Goal: Information Seeking & Learning: Learn about a topic

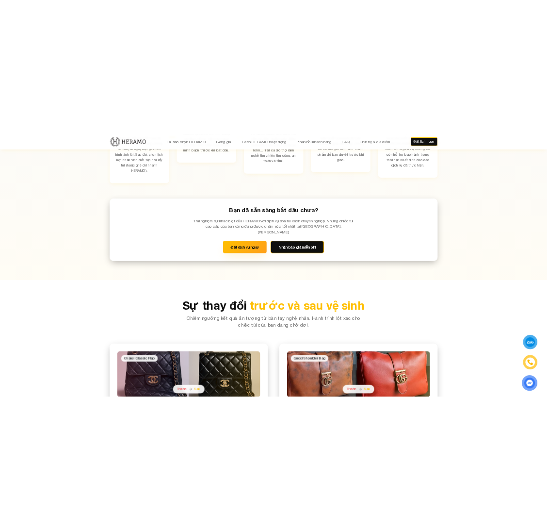
scroll to position [1862, 0]
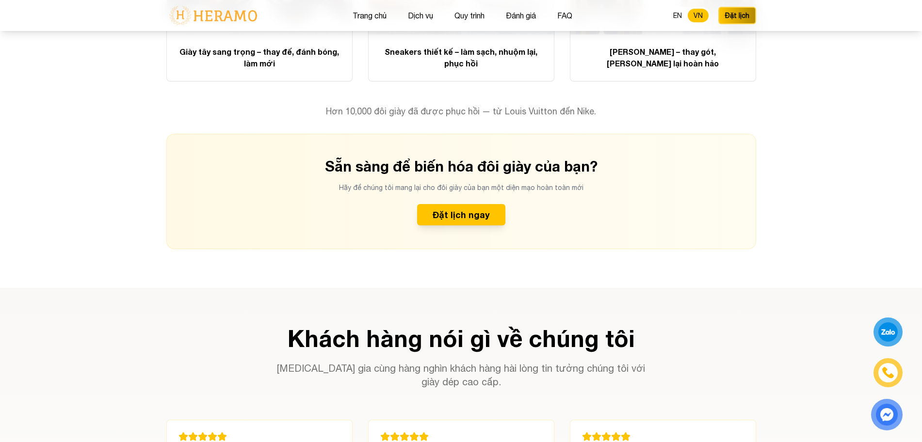
scroll to position [2210, 0]
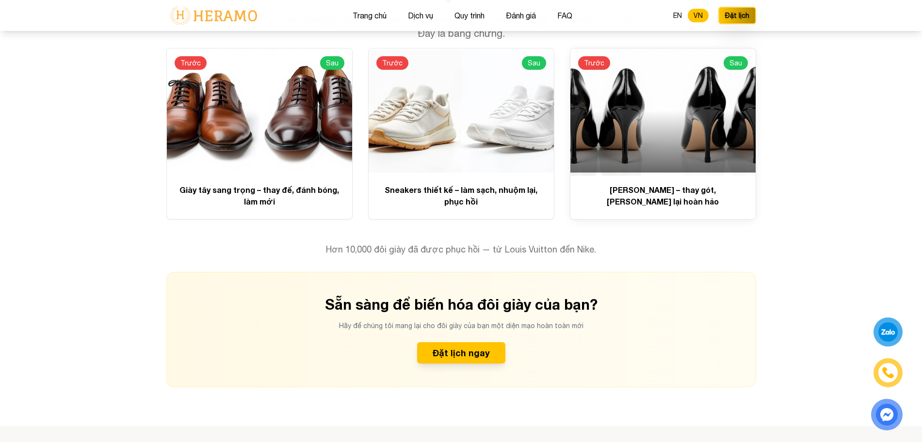
scroll to position [2083, 0]
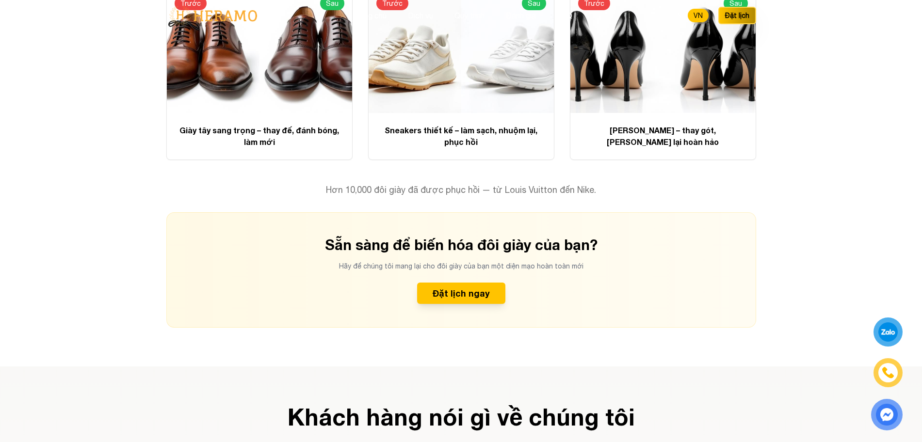
scroll to position [2284, 0]
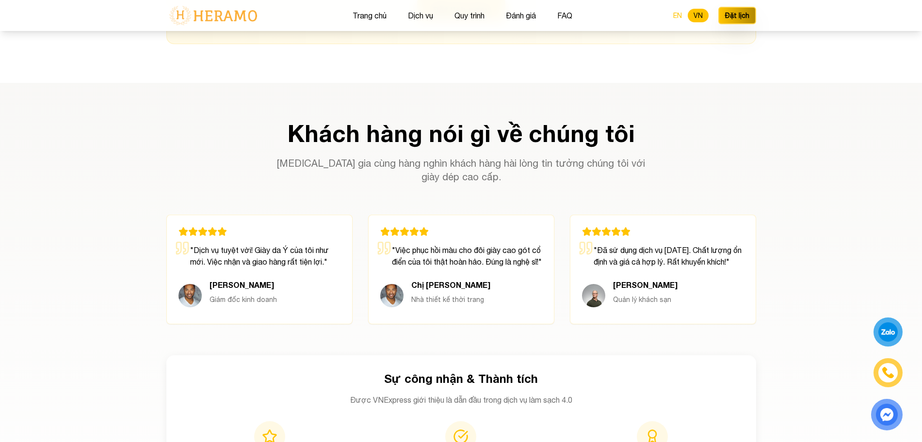
click at [678, 16] on button "EN" at bounding box center [678, 16] width 20 height 14
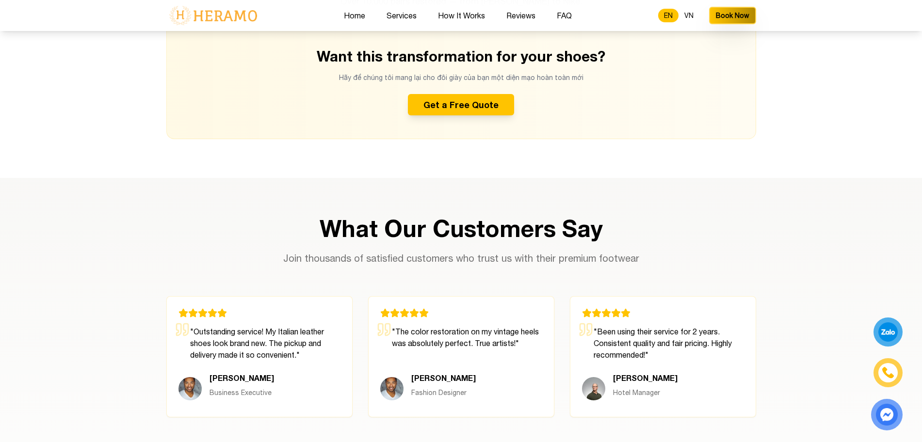
scroll to position [2272, 0]
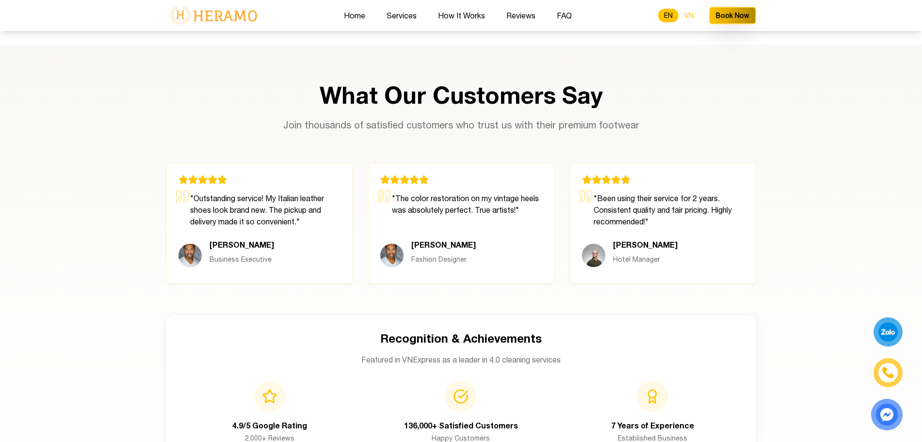
click at [690, 13] on button "VN" at bounding box center [689, 16] width 21 height 14
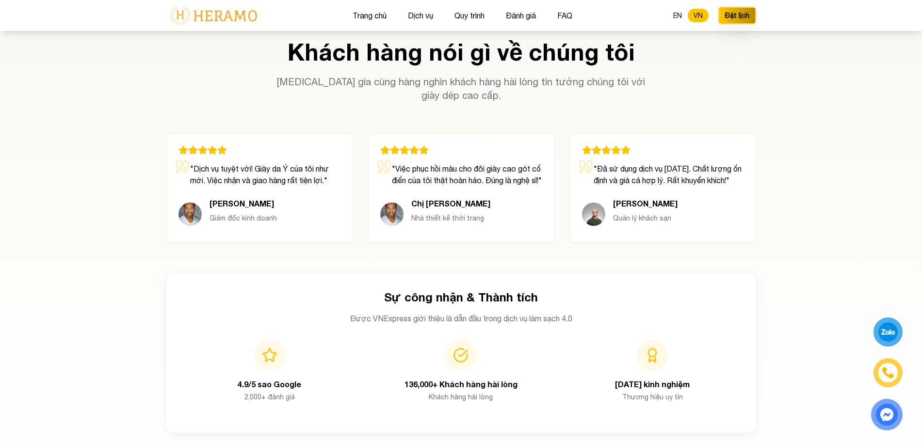
scroll to position [2507, 0]
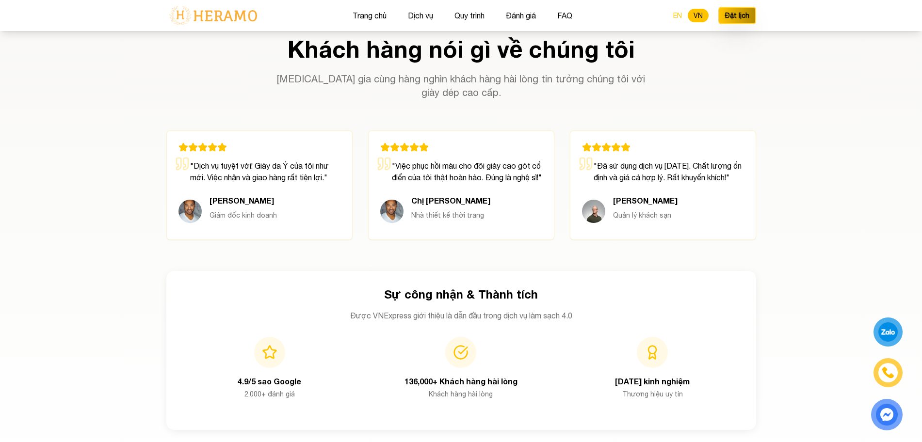
click at [679, 21] on button "EN" at bounding box center [678, 16] width 20 height 14
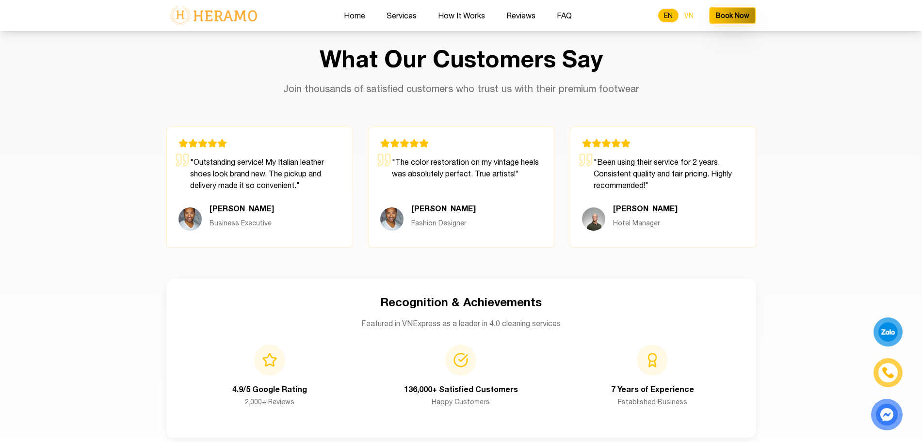
click at [687, 20] on button "VN" at bounding box center [689, 16] width 21 height 14
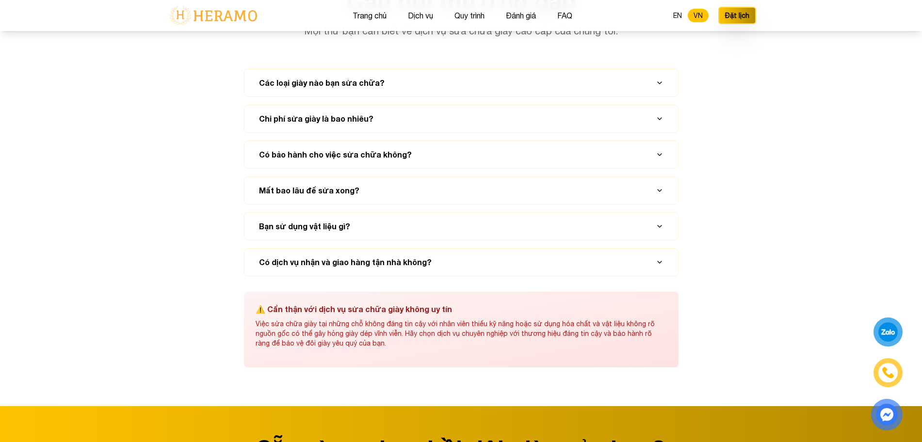
scroll to position [3745, 0]
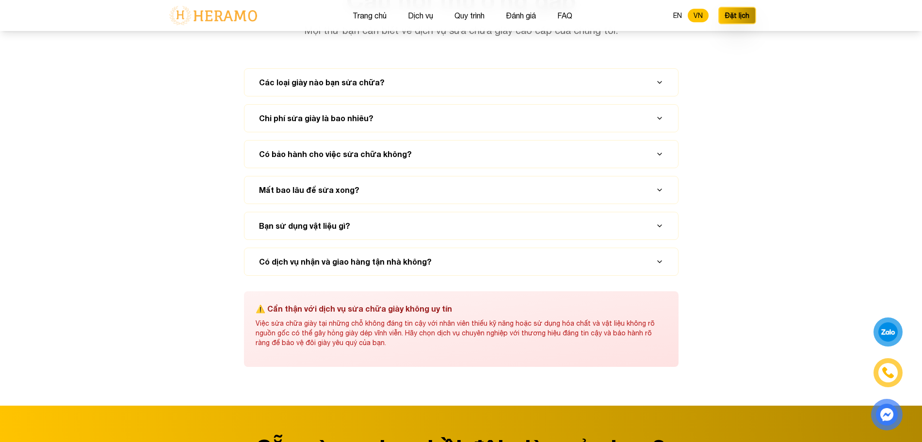
click at [630, 136] on div "Các loại giày nào bạn sửa chữa? Chi phí sửa giày là bao nhiêu? Có bảo hành cho …" at bounding box center [461, 172] width 435 height 208
click at [659, 96] on button "Các loại giày nào bạn sửa chữa?" at bounding box center [461, 82] width 410 height 27
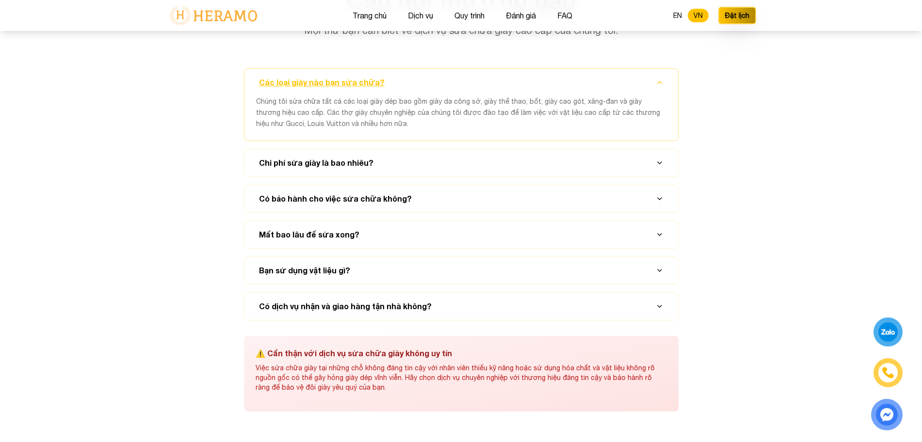
click at [659, 96] on button "Các loại giày nào bạn sửa chữa?" at bounding box center [461, 82] width 410 height 27
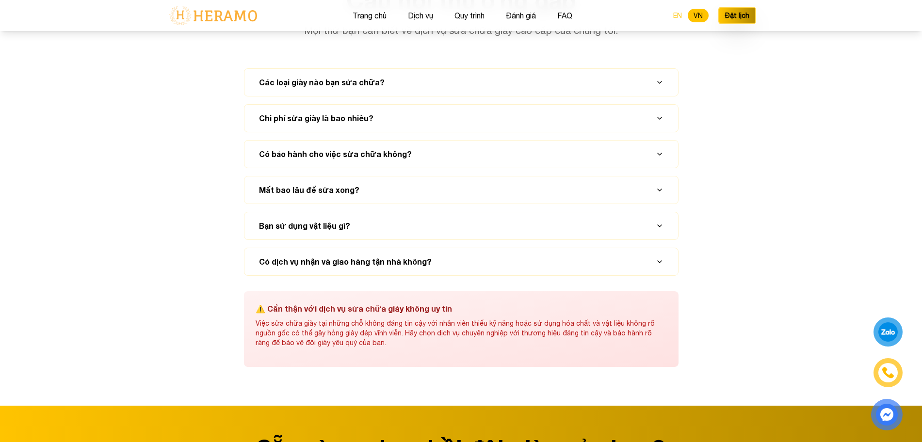
click at [678, 20] on button "EN" at bounding box center [678, 16] width 20 height 14
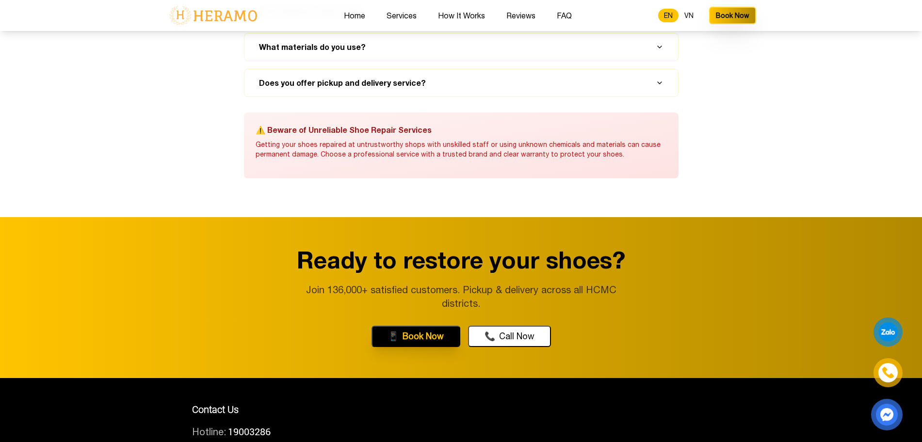
scroll to position [3534, 0]
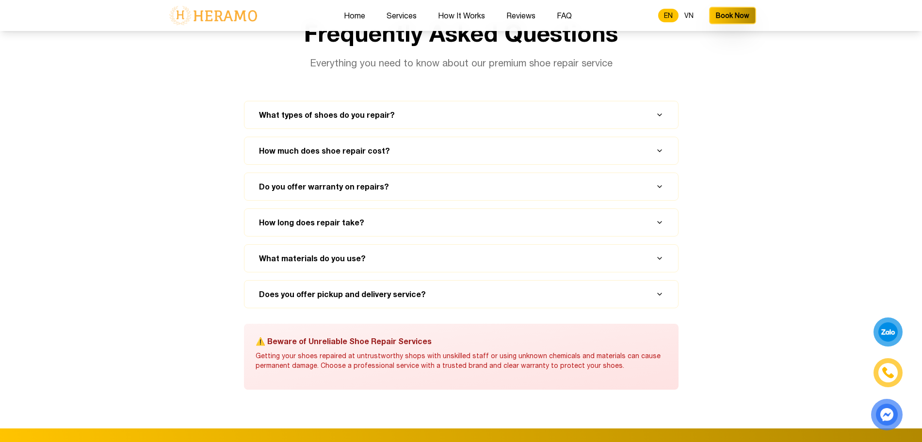
click at [644, 131] on div "What types of shoes do you repair? How much does shoe repair cost? Do you offer…" at bounding box center [461, 205] width 435 height 208
click at [651, 120] on button "What types of shoes do you repair?" at bounding box center [461, 114] width 410 height 27
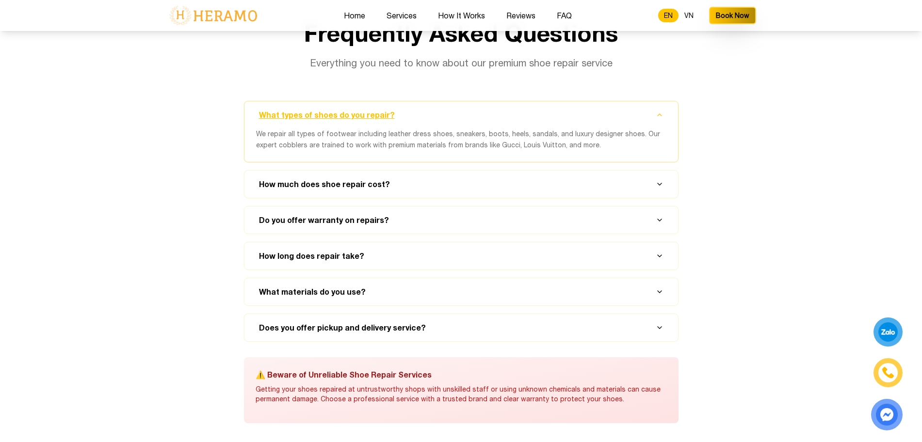
click at [651, 120] on button "What types of shoes do you repair?" at bounding box center [461, 114] width 410 height 27
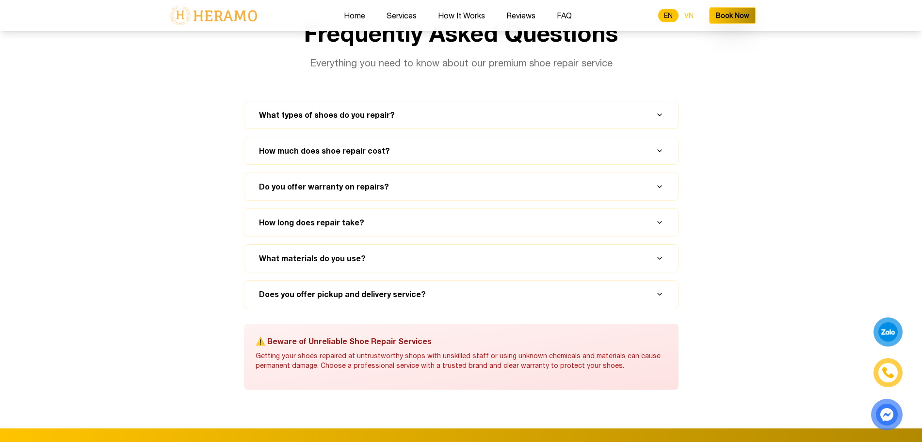
click at [692, 15] on button "VN" at bounding box center [689, 16] width 21 height 14
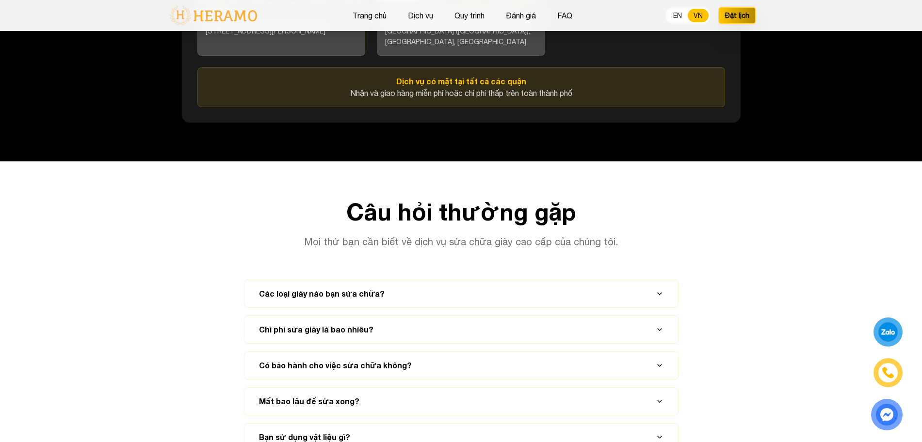
scroll to position [3745, 0]
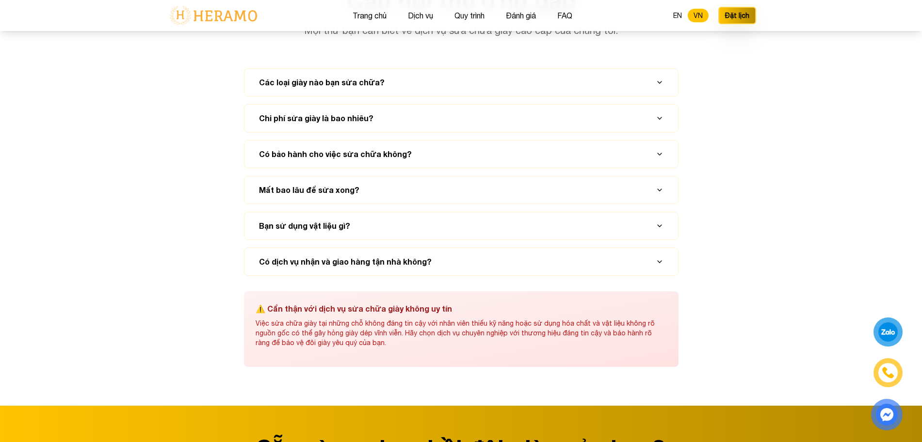
click at [692, 15] on button "VN" at bounding box center [698, 16] width 21 height 14
click at [704, 10] on button "VN" at bounding box center [698, 16] width 21 height 14
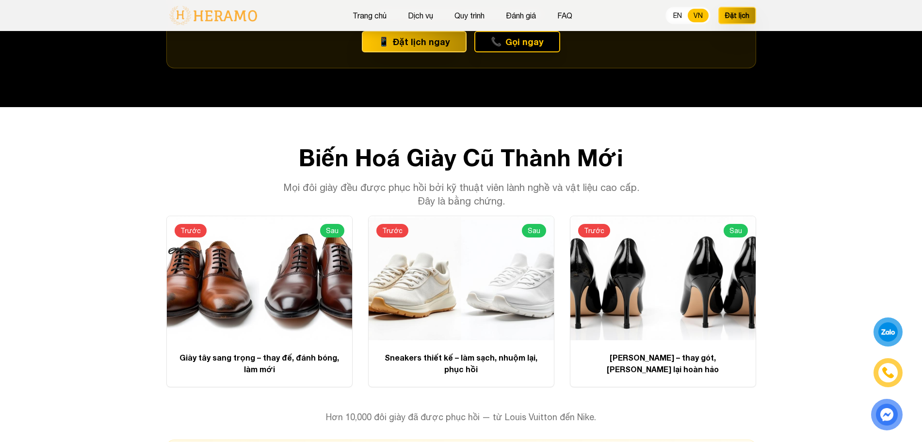
scroll to position [1926, 0]
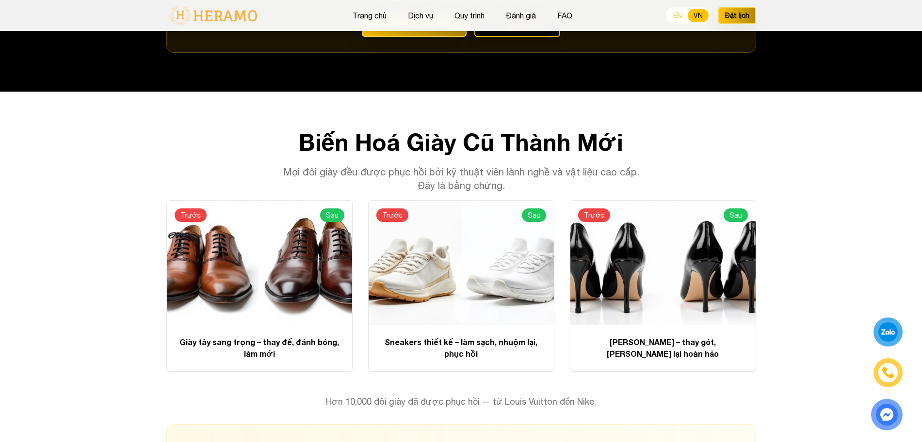
click at [672, 11] on button "EN" at bounding box center [678, 16] width 20 height 14
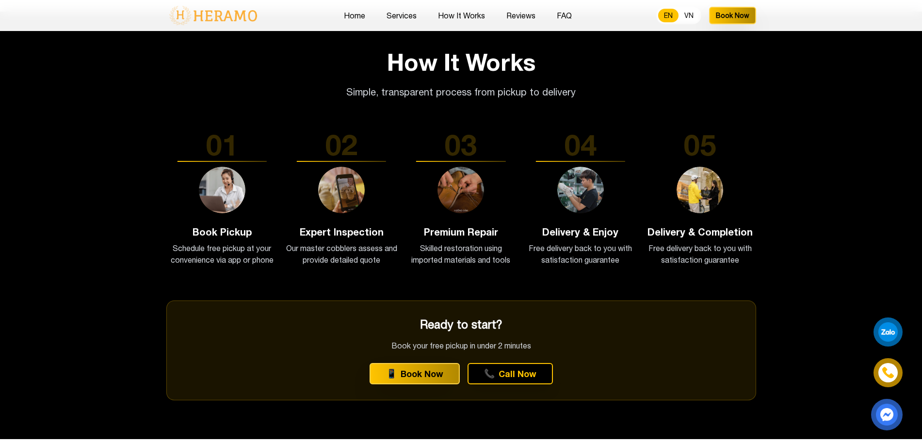
scroll to position [1400, 0]
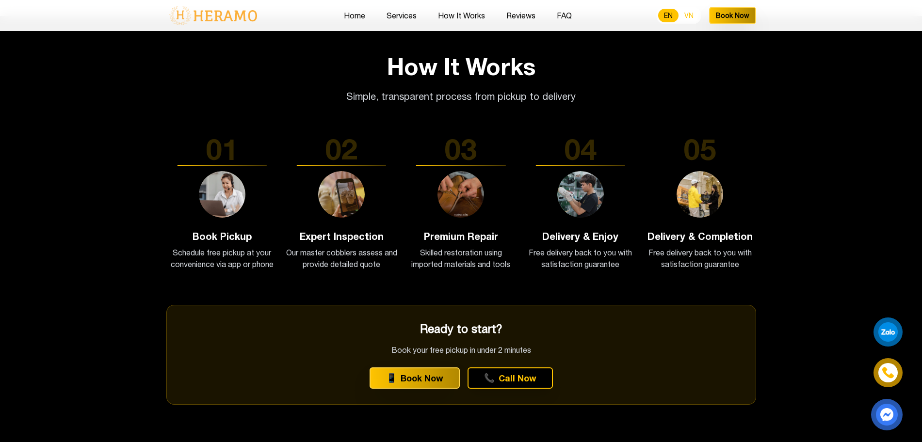
click at [685, 15] on button "VN" at bounding box center [689, 16] width 21 height 14
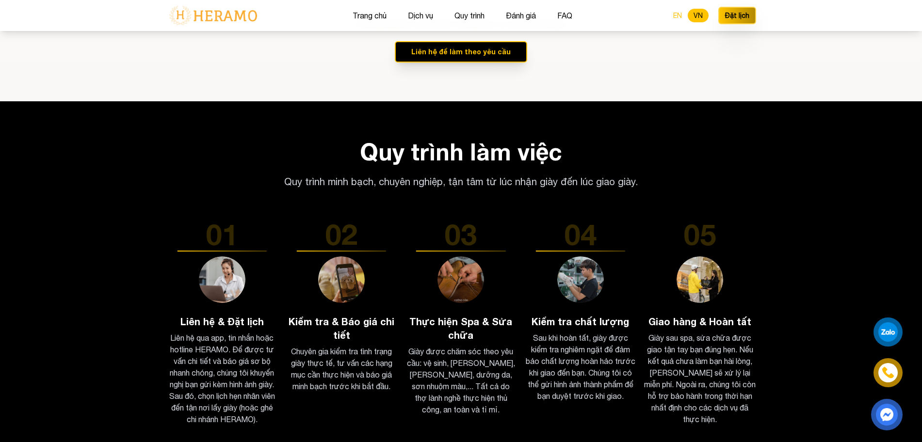
click at [674, 19] on button "EN" at bounding box center [678, 16] width 20 height 14
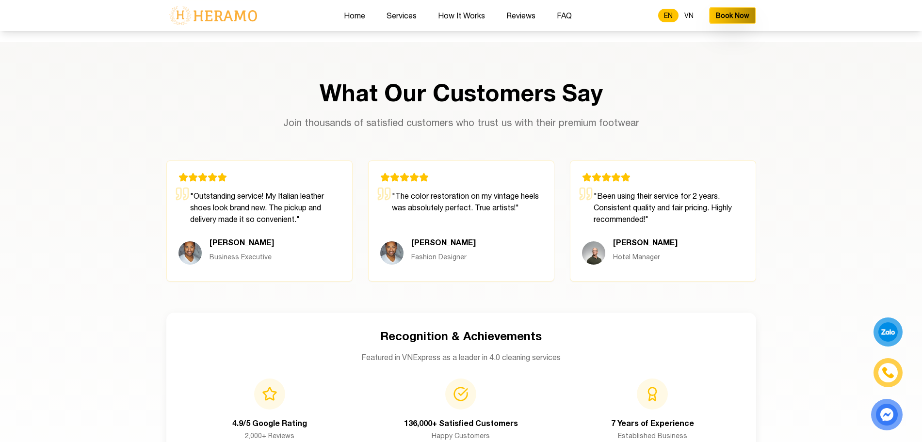
scroll to position [2319, 0]
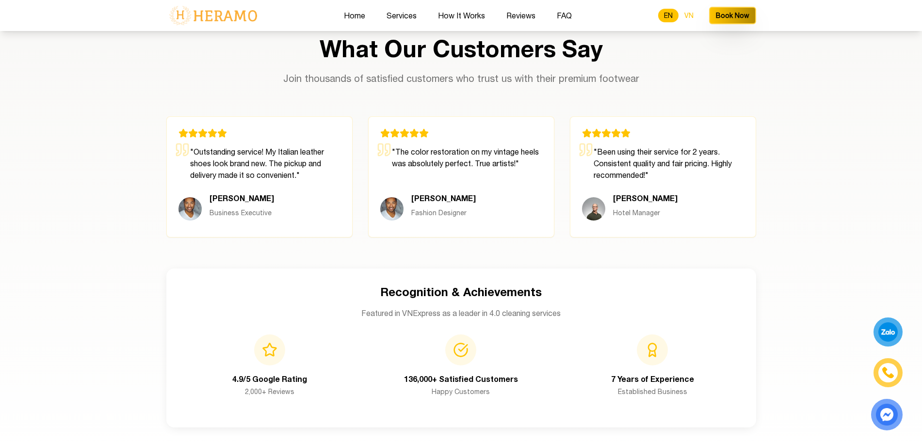
click at [692, 14] on button "VN" at bounding box center [689, 16] width 21 height 14
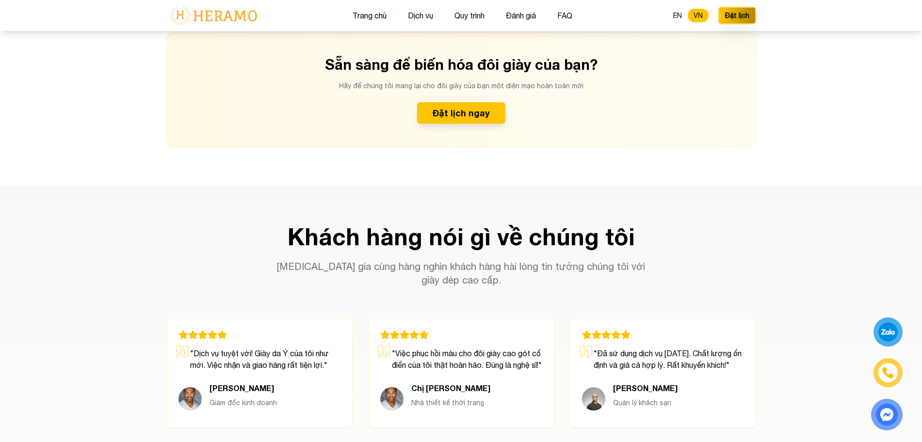
scroll to position [2517, 0]
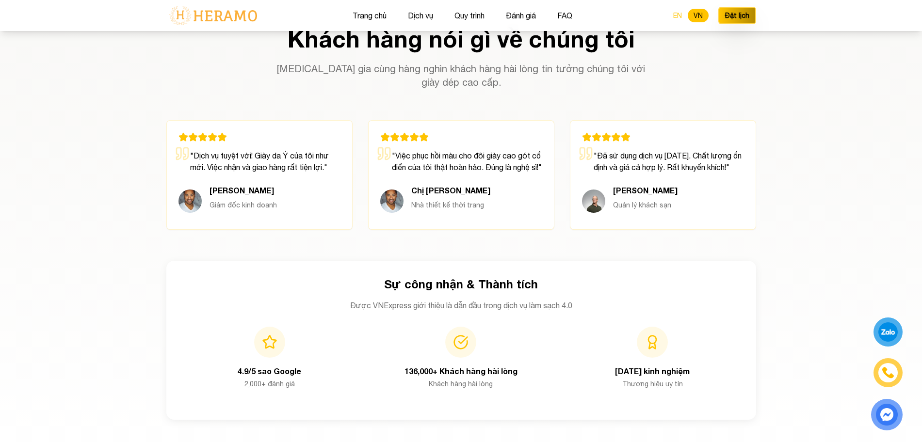
click at [670, 16] on button "EN" at bounding box center [678, 16] width 20 height 14
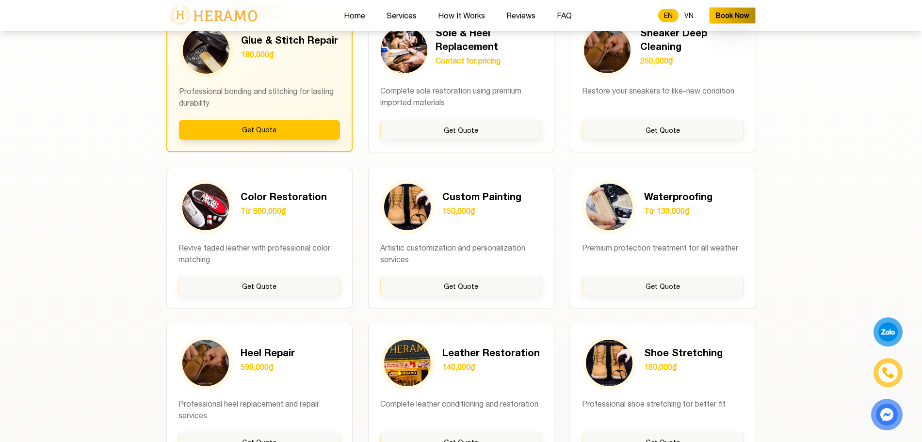
scroll to position [770, 0]
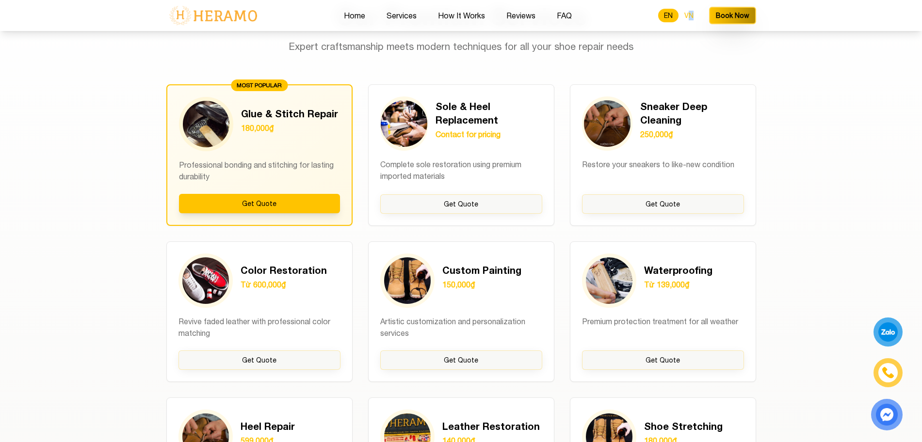
drag, startPoint x: 693, startPoint y: 29, endPoint x: 691, endPoint y: 16, distance: 12.3
click at [691, 16] on div "Home Services How It Works Reviews FAQ EN VN Book Now" at bounding box center [461, 15] width 590 height 31
click at [691, 16] on button "VN" at bounding box center [689, 16] width 21 height 14
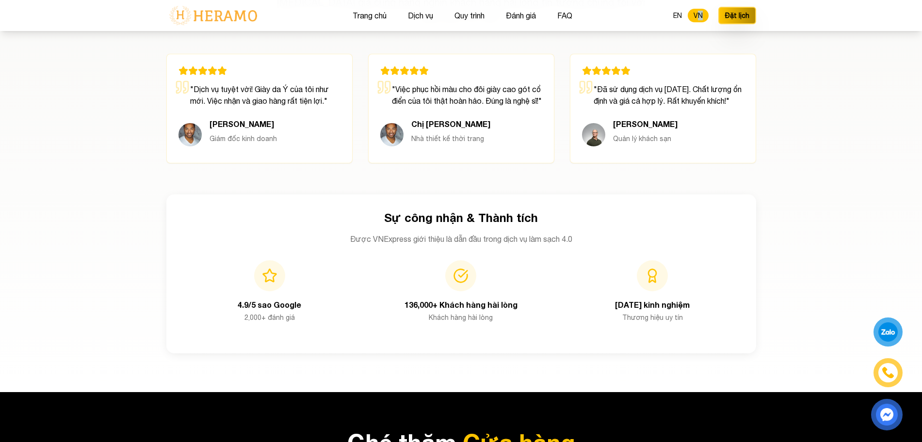
scroll to position [2571, 0]
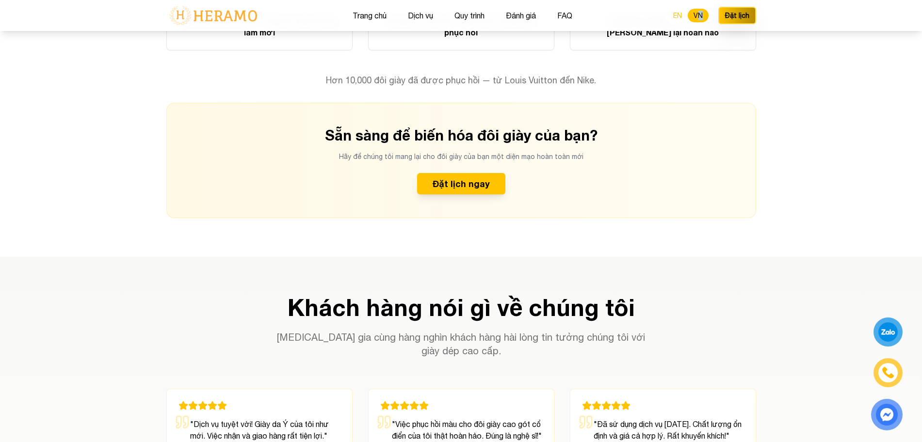
click at [674, 15] on button "EN" at bounding box center [678, 16] width 20 height 14
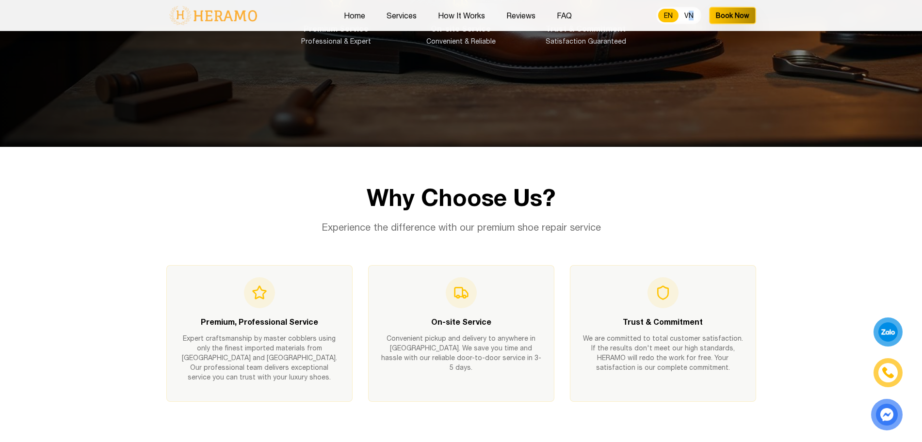
scroll to position [331, 0]
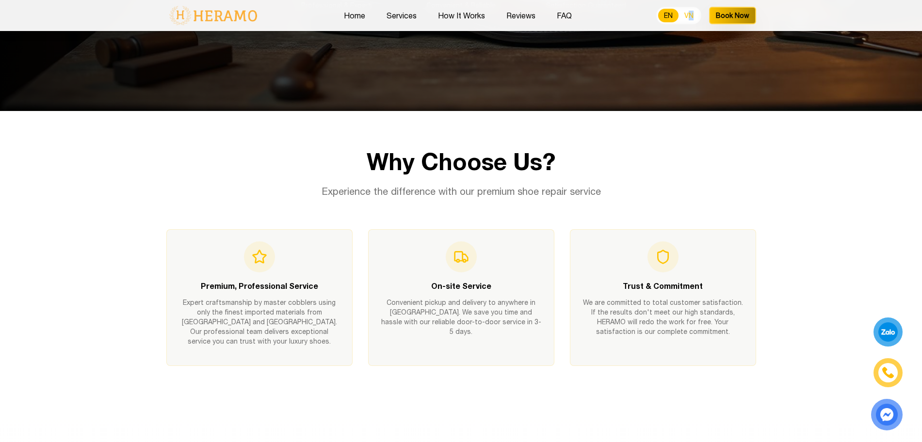
click at [689, 13] on button "VN" at bounding box center [689, 16] width 21 height 14
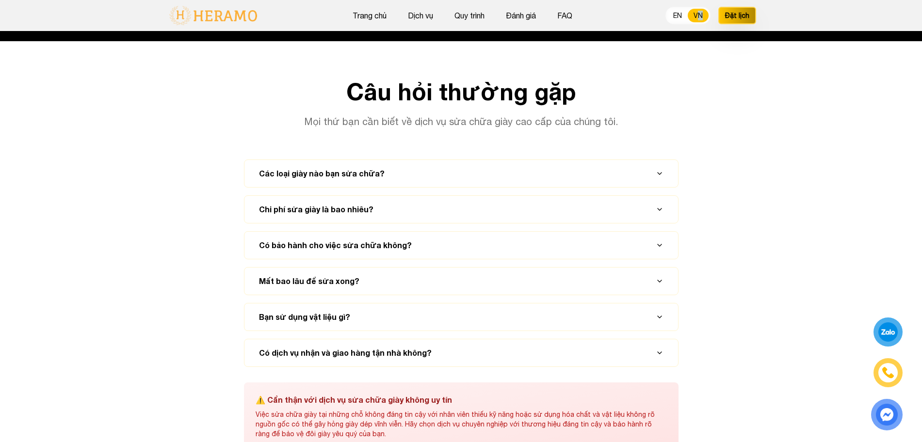
scroll to position [3656, 0]
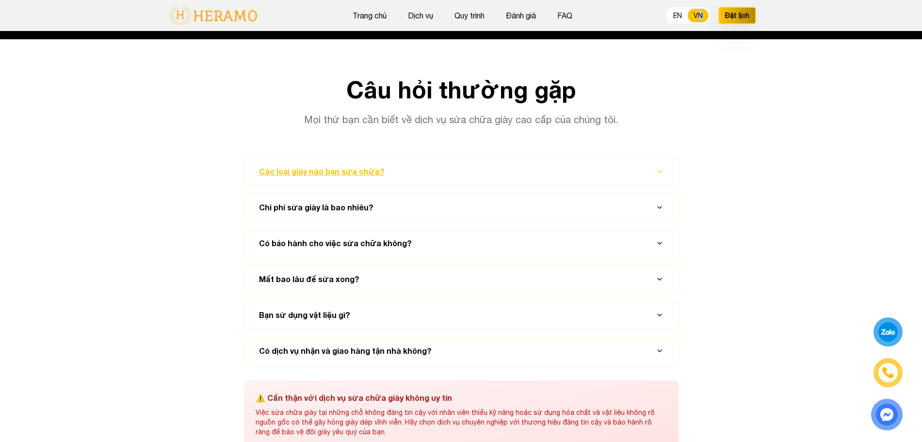
click at [588, 185] on button "Các loại giày nào bạn sửa chữa?" at bounding box center [461, 171] width 410 height 27
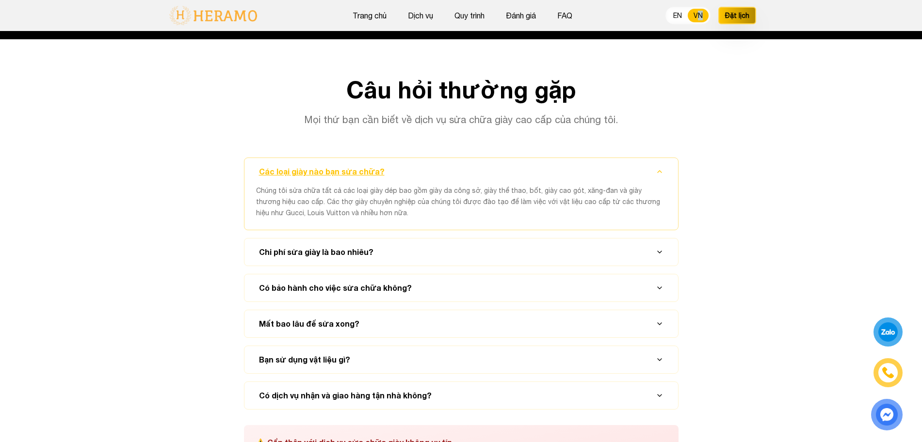
click at [588, 185] on button "Các loại giày nào bạn sửa chữa?" at bounding box center [461, 171] width 410 height 27
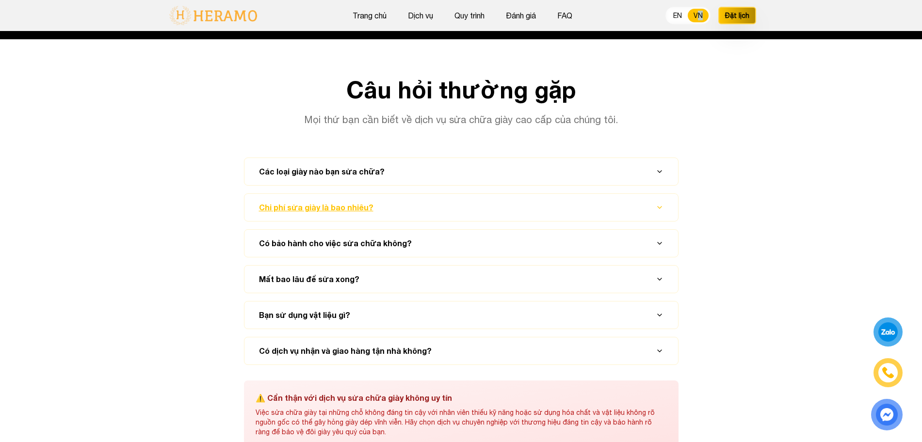
click at [587, 221] on button "Chi phí sửa giày là bao nhiêu?" at bounding box center [461, 207] width 410 height 27
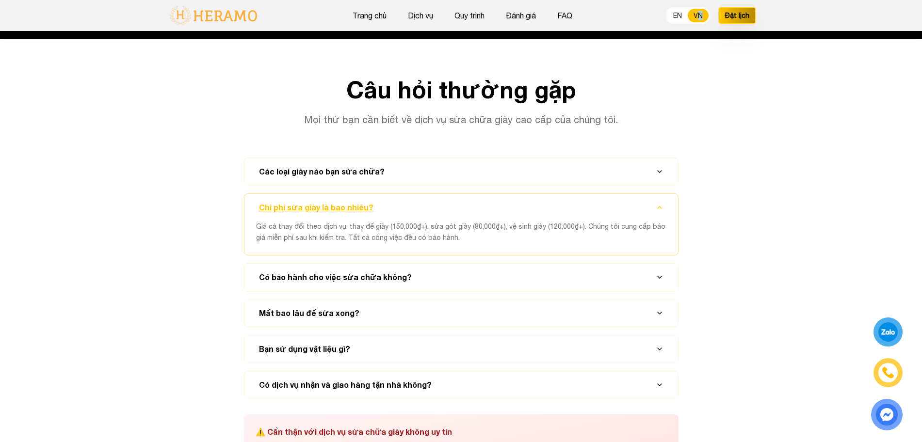
click at [587, 221] on button "Chi phí sửa giày là bao nhiêu?" at bounding box center [461, 207] width 410 height 27
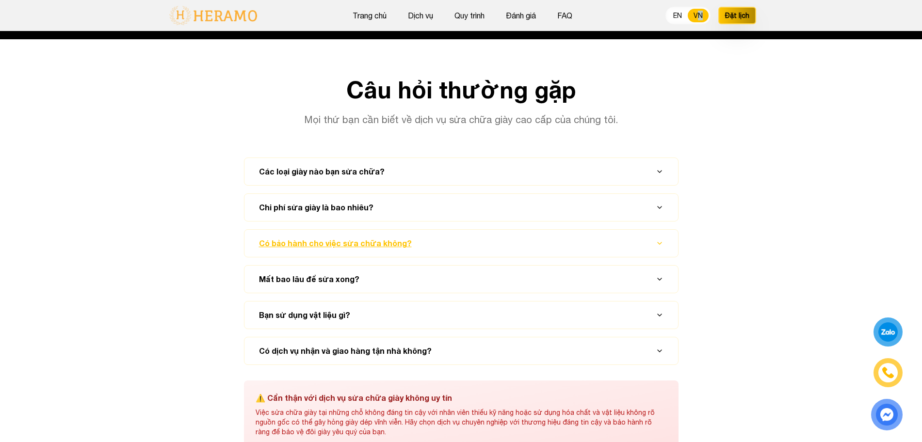
click at [580, 257] on button "Có bảo hành cho việc sửa chữa không?" at bounding box center [461, 243] width 410 height 27
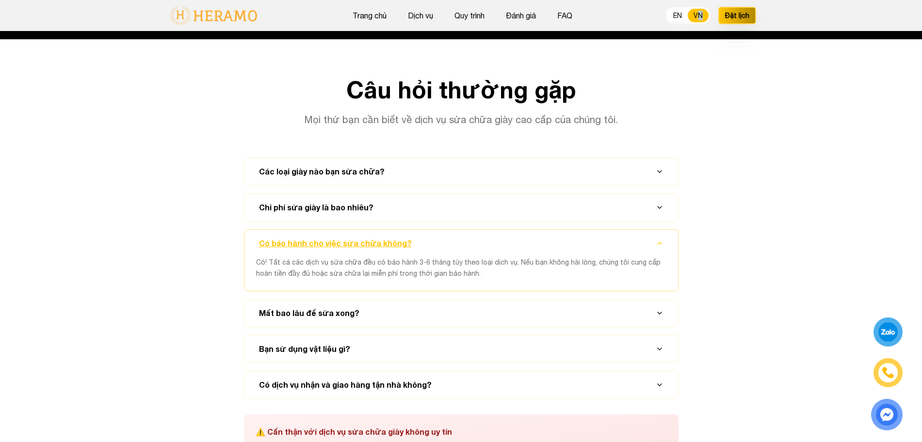
click at [580, 257] on button "Có bảo hành cho việc sửa chữa không?" at bounding box center [461, 243] width 410 height 27
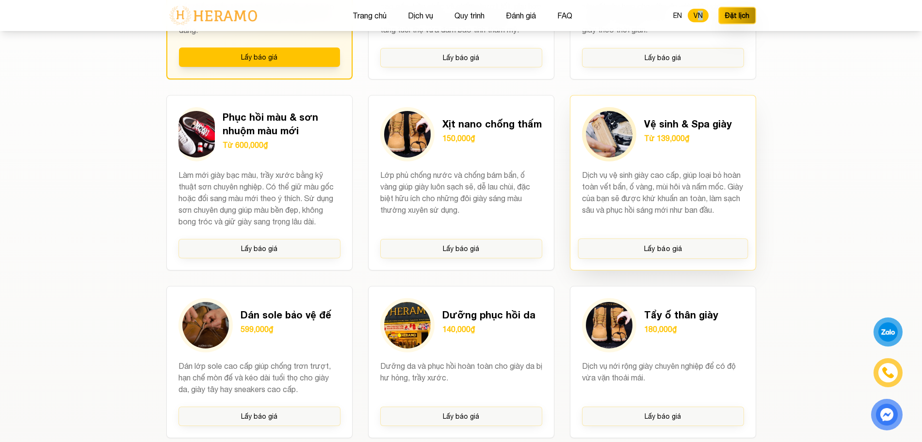
scroll to position [975, 0]
click at [801, 136] on section "Dịch vụ cao cấp của chúng tôi Tay nghề cao của kỹ thuật viên kết hợp công nghệ …" at bounding box center [461, 159] width 922 height 774
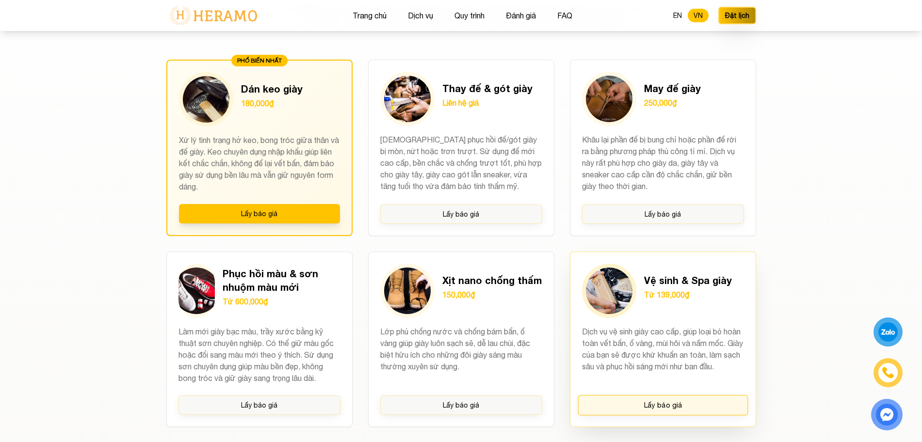
scroll to position [805, 0]
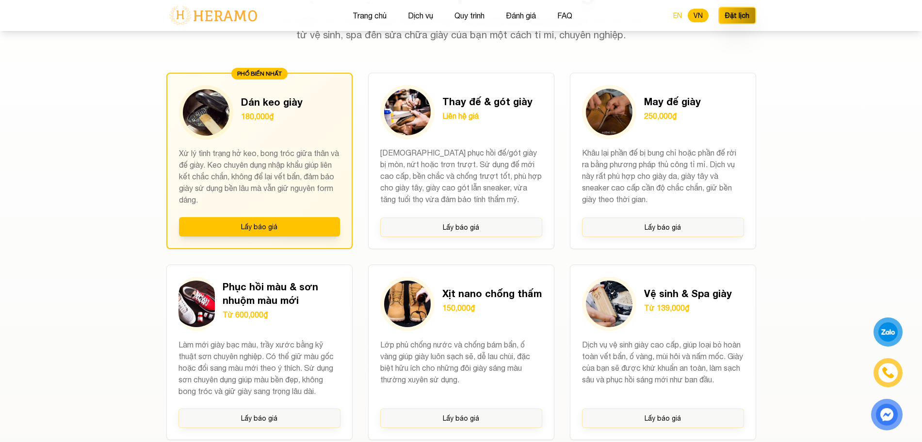
click at [678, 18] on button "EN" at bounding box center [678, 16] width 20 height 14
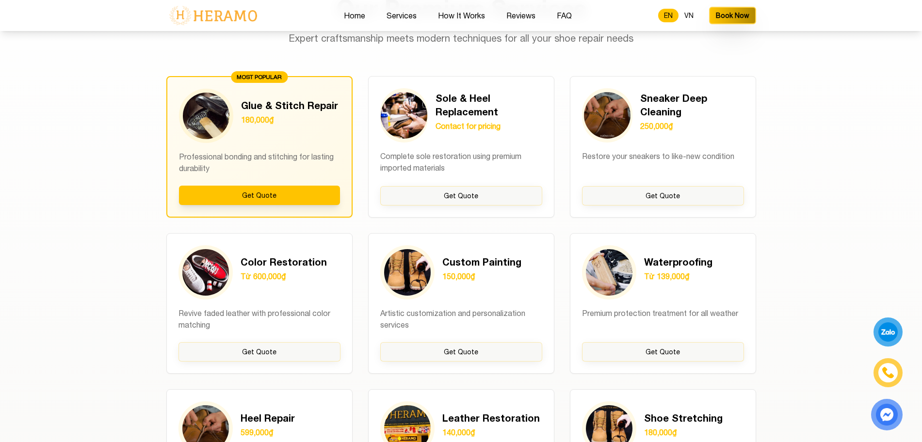
scroll to position [775, 0]
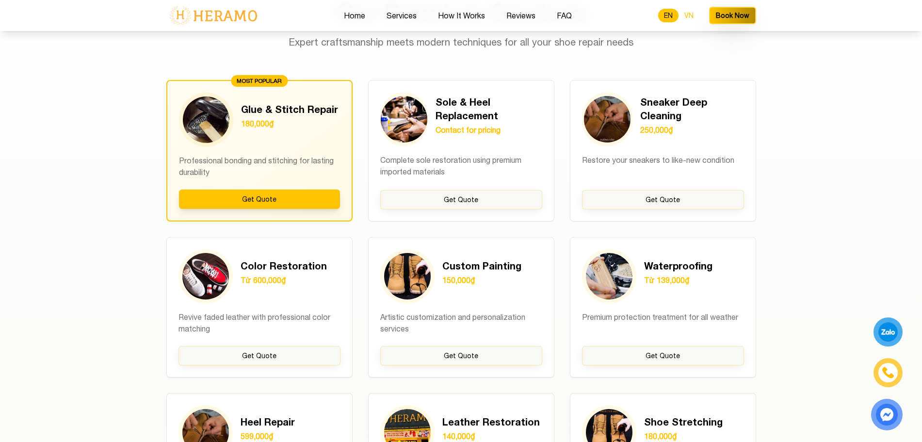
click at [693, 16] on button "VN" at bounding box center [689, 16] width 21 height 14
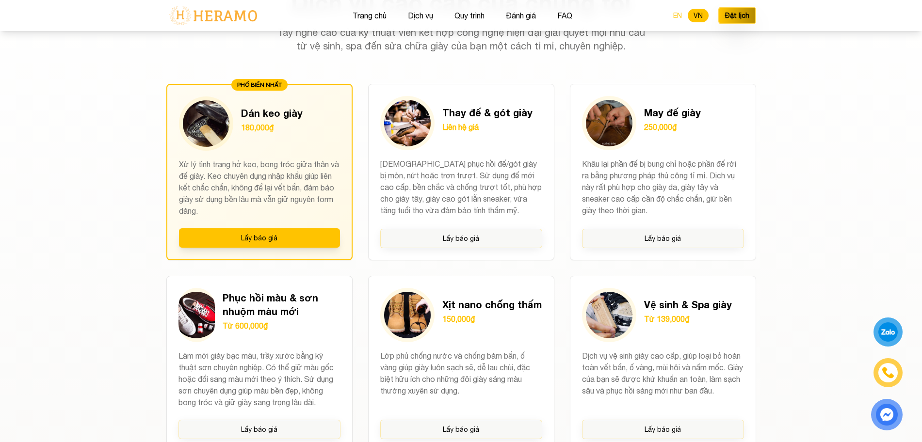
click at [673, 16] on button "EN" at bounding box center [678, 16] width 20 height 14
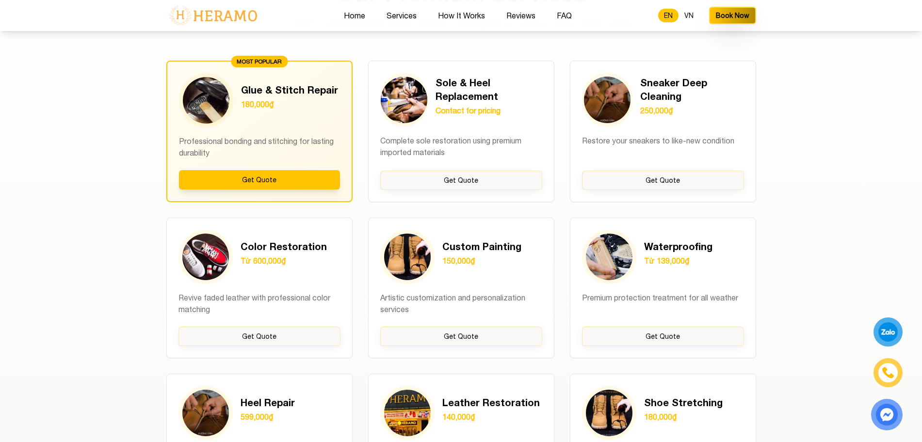
scroll to position [775, 0]
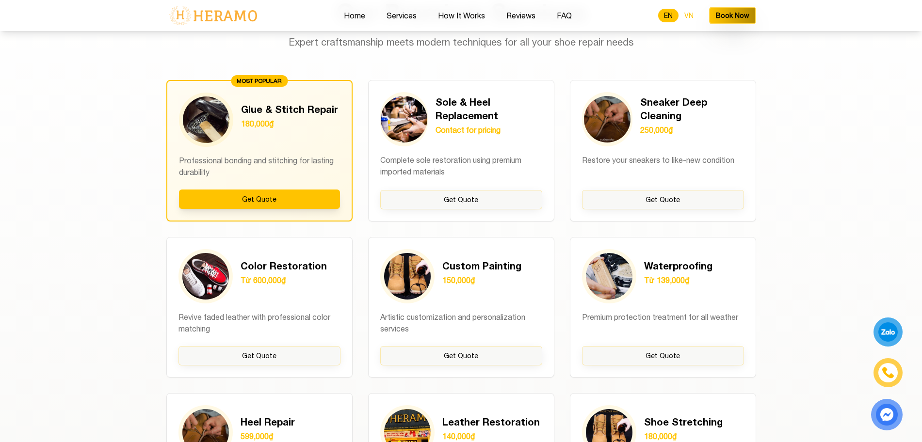
click at [691, 15] on button "VN" at bounding box center [689, 16] width 21 height 14
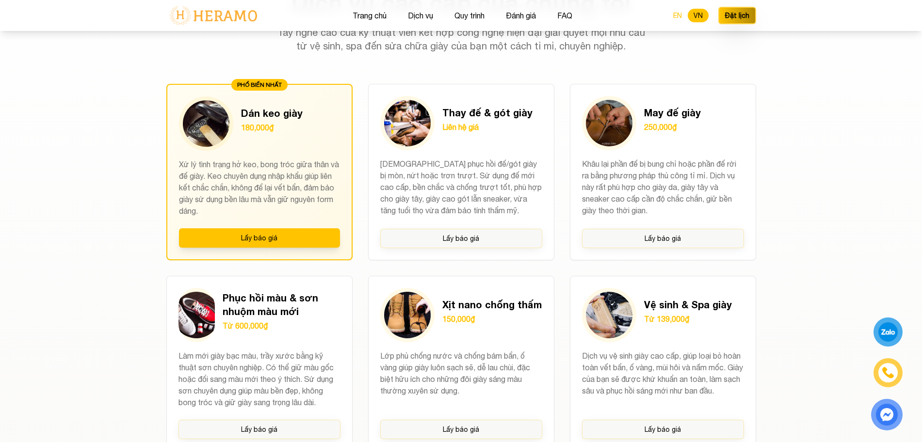
click at [681, 13] on button "EN" at bounding box center [678, 16] width 20 height 14
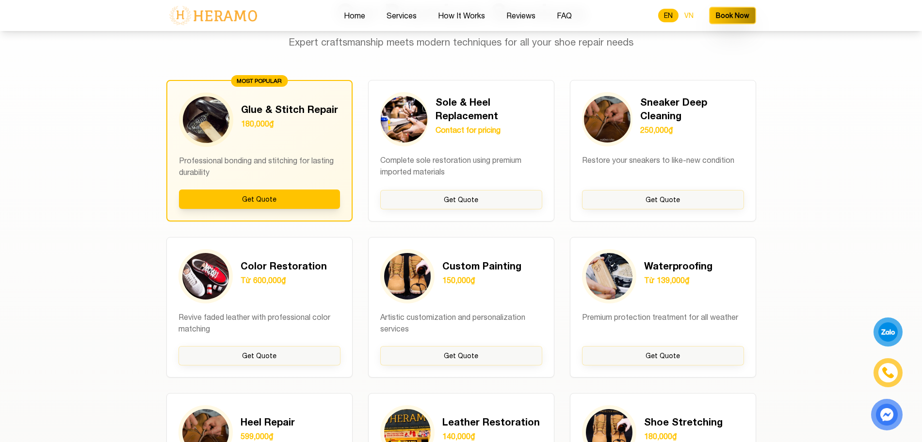
click at [686, 13] on button "VN" at bounding box center [689, 16] width 21 height 14
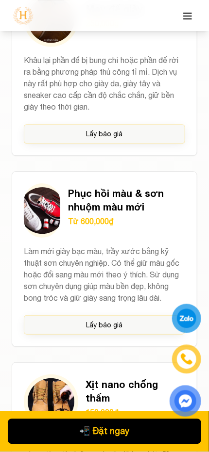
scroll to position [1809, 0]
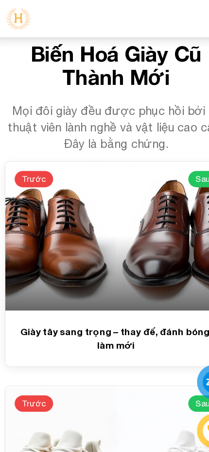
click at [87, 56] on h2 "Biến Hoá Giày Cũ Thành Mới" at bounding box center [104, 54] width 185 height 39
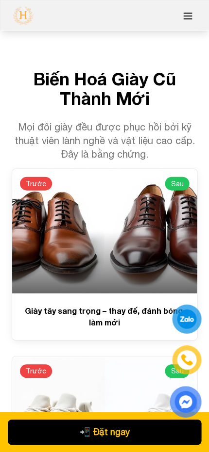
click at [97, 205] on div at bounding box center [104, 231] width 184 height 124
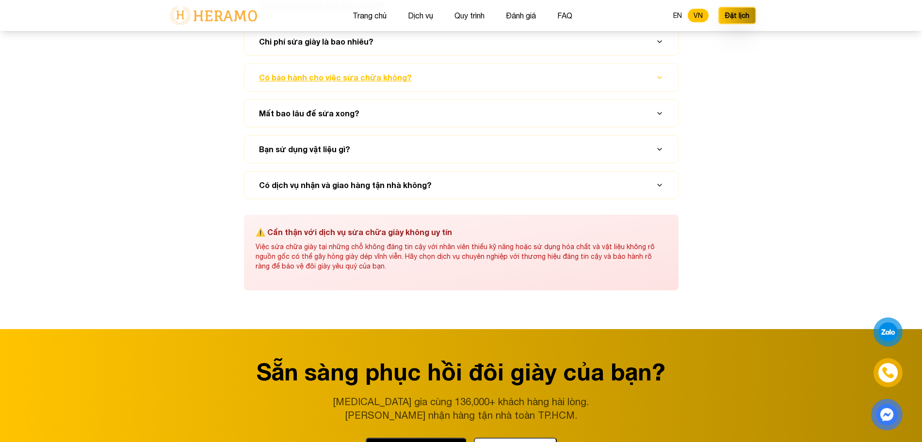
scroll to position [3753, 0]
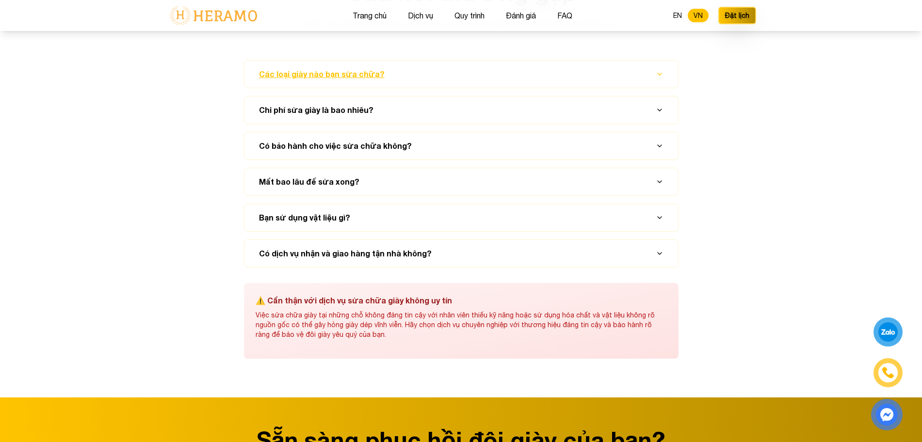
click at [530, 88] on button "Các loại giày nào bạn sửa chữa?" at bounding box center [461, 74] width 410 height 27
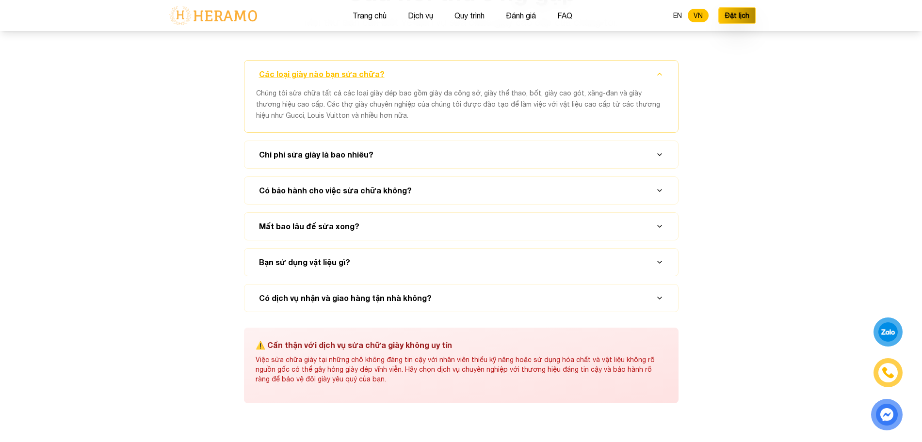
click at [530, 88] on button "Các loại giày nào bạn sửa chữa?" at bounding box center [461, 74] width 410 height 27
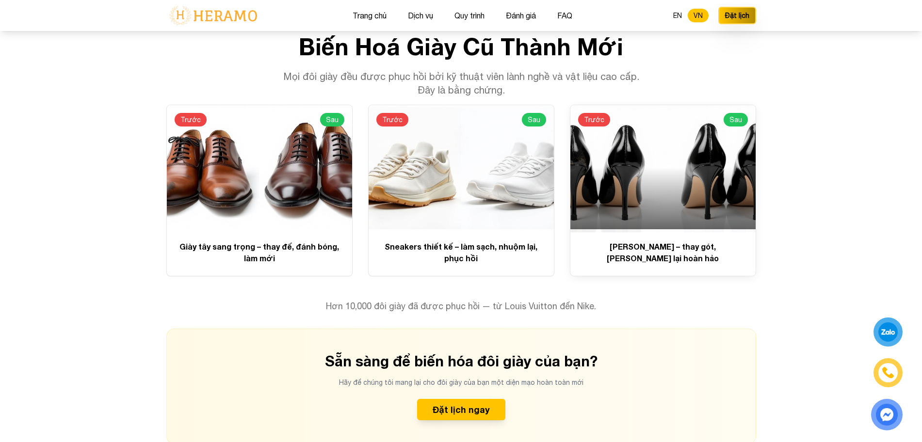
scroll to position [2011, 0]
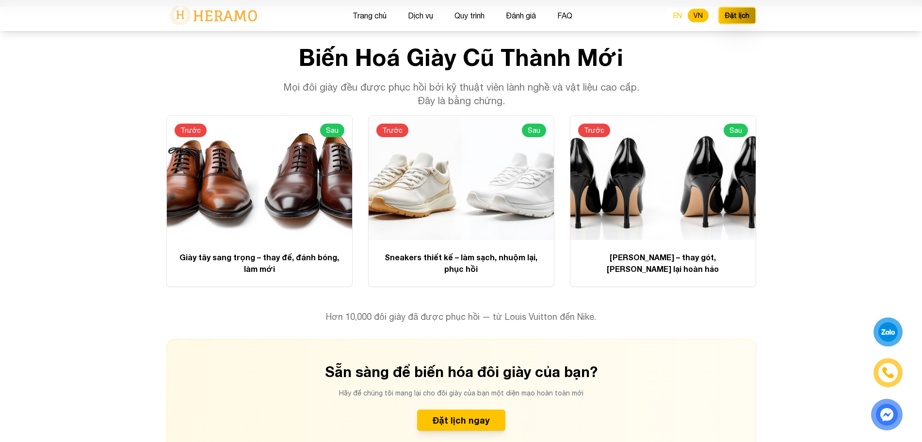
click at [676, 19] on button "EN" at bounding box center [678, 16] width 20 height 14
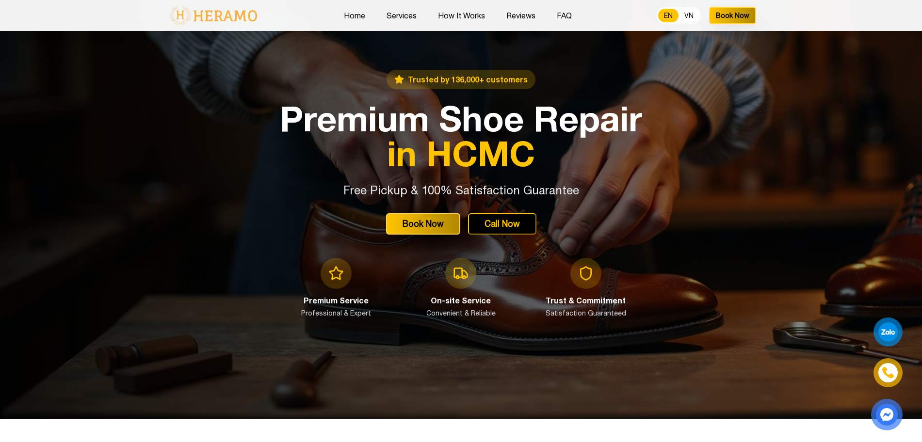
scroll to position [0, 0]
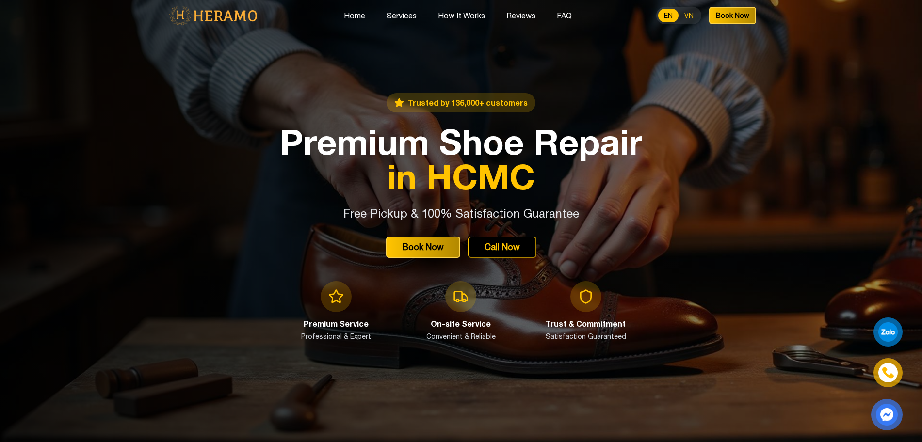
click at [692, 13] on button "VN" at bounding box center [689, 16] width 21 height 14
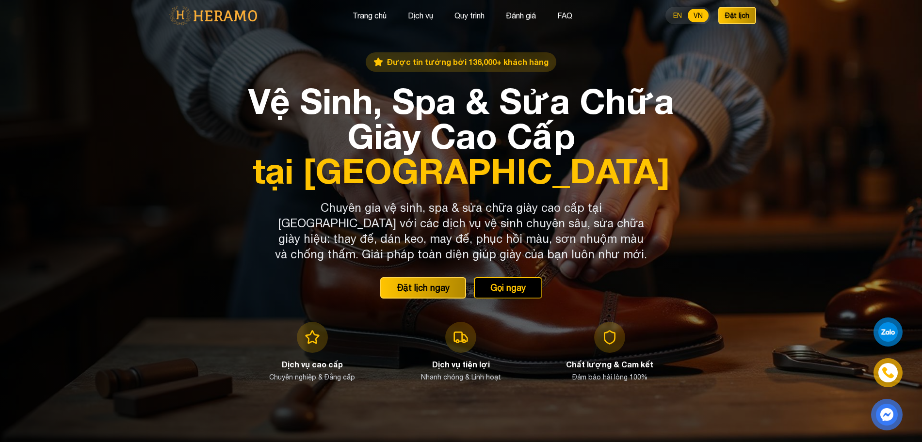
click at [676, 17] on button "EN" at bounding box center [678, 16] width 20 height 14
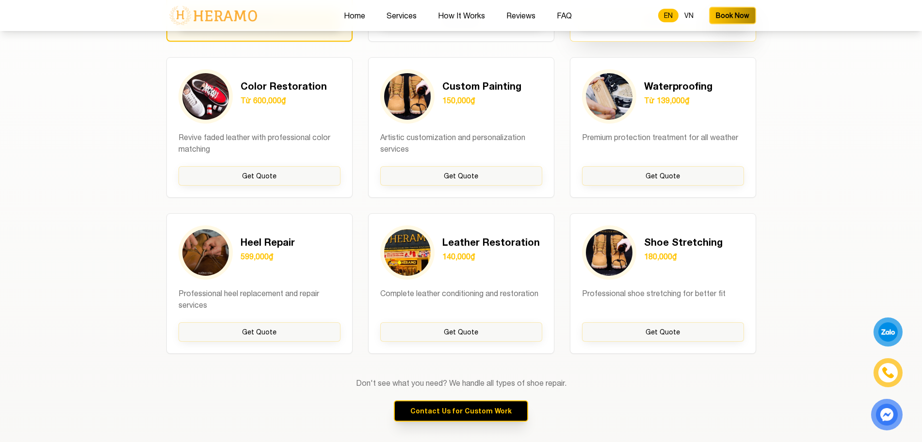
scroll to position [964, 0]
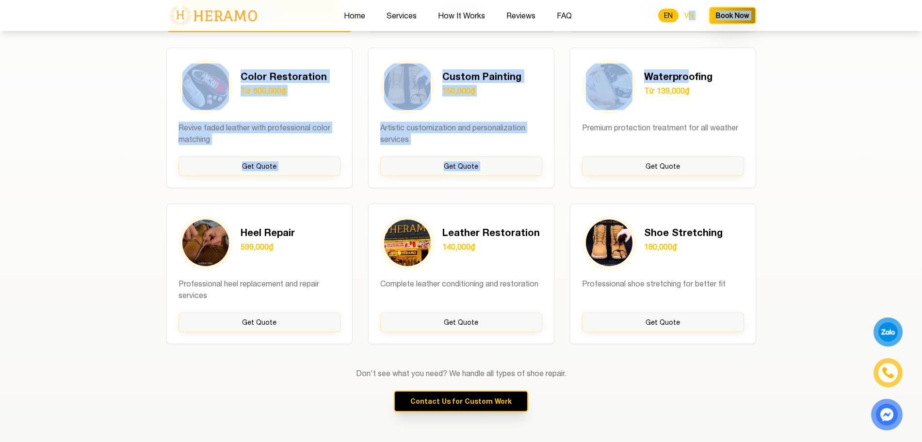
drag, startPoint x: 686, startPoint y: 31, endPoint x: 689, endPoint y: 16, distance: 14.8
click at [689, 16] on button "VN" at bounding box center [689, 16] width 21 height 14
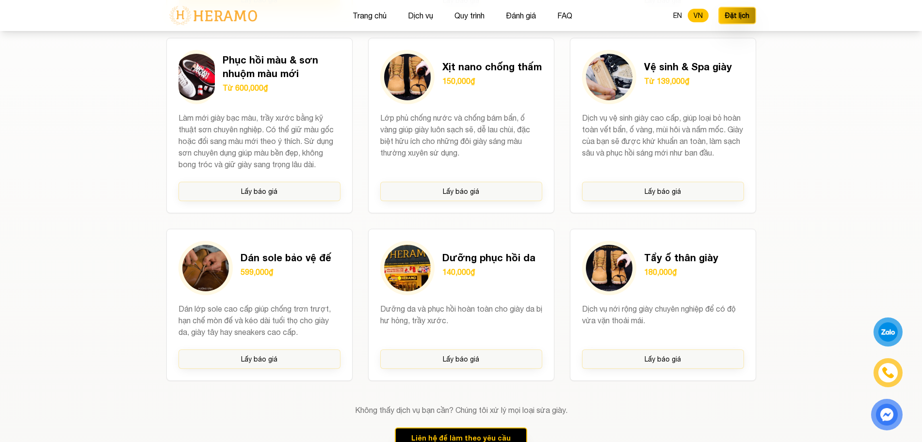
click at [663, 17] on div "Trang chủ Dịch vụ Quy trình Đánh giá FAQ EN VN Đặt lịch" at bounding box center [461, 15] width 590 height 31
click at [674, 12] on button "EN" at bounding box center [678, 16] width 20 height 14
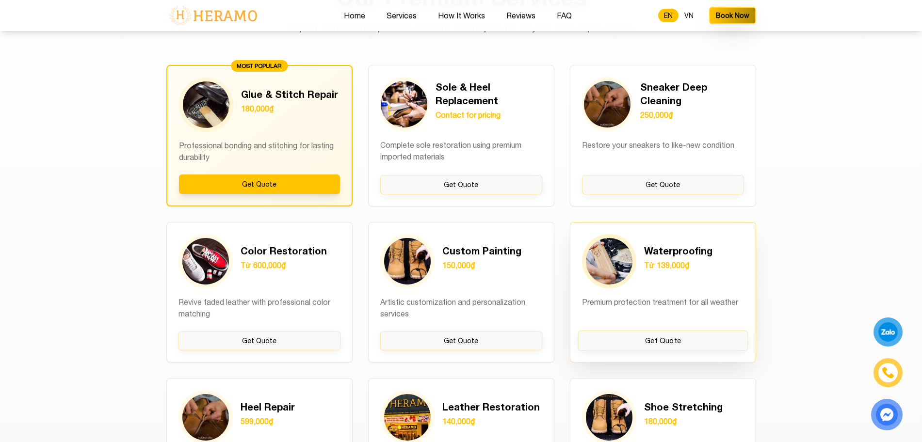
scroll to position [785, 0]
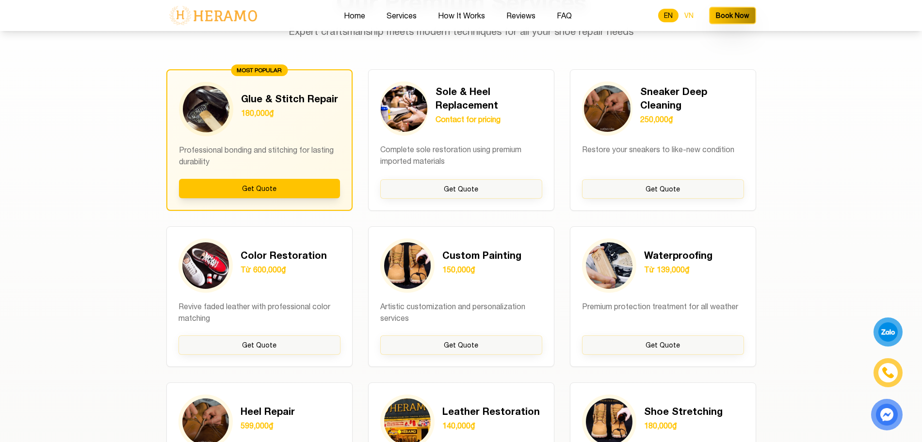
click at [685, 14] on button "VN" at bounding box center [689, 16] width 21 height 14
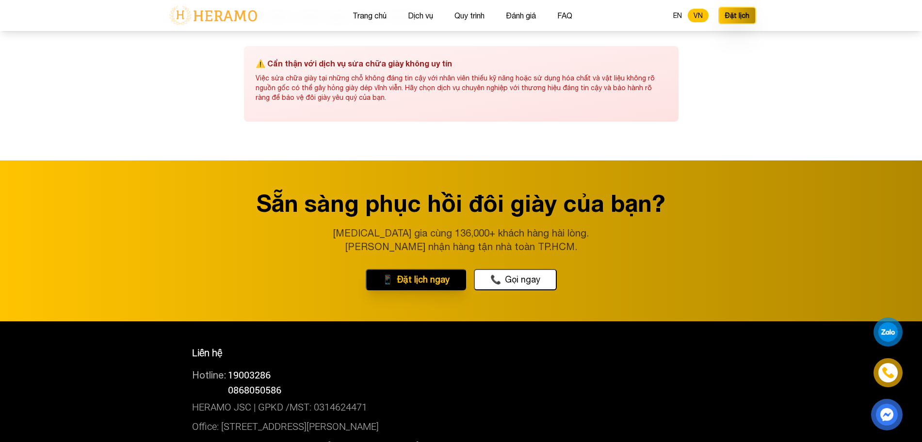
scroll to position [3992, 0]
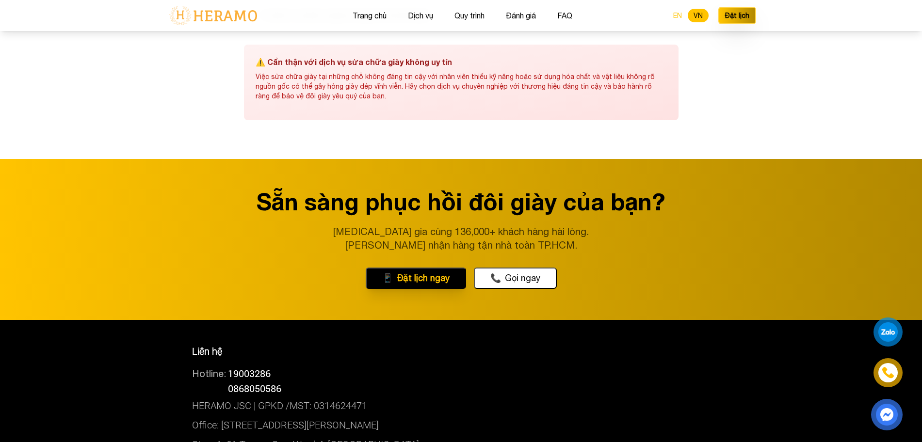
click at [677, 16] on button "EN" at bounding box center [678, 16] width 20 height 14
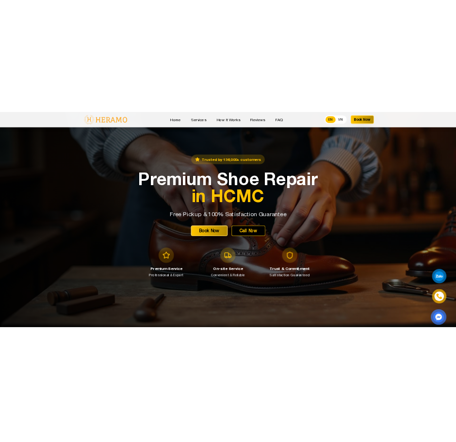
scroll to position [0, 0]
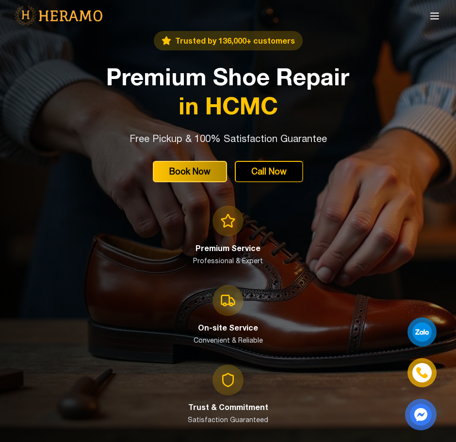
click at [355, 262] on div "Trusted by 136,000+ customers Premium Shoe Repair in HCMC Free Pickup & 100% Sa…" at bounding box center [228, 247] width 267 height 433
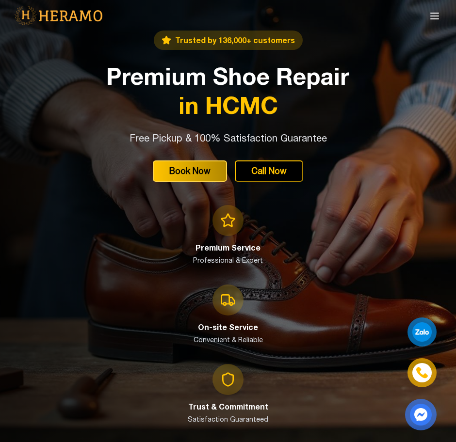
click at [433, 20] on icon at bounding box center [435, 16] width 12 height 12
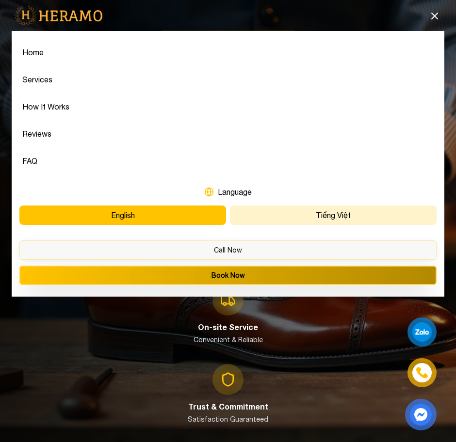
click at [327, 220] on button "Tiếng Việt" at bounding box center [333, 215] width 207 height 19
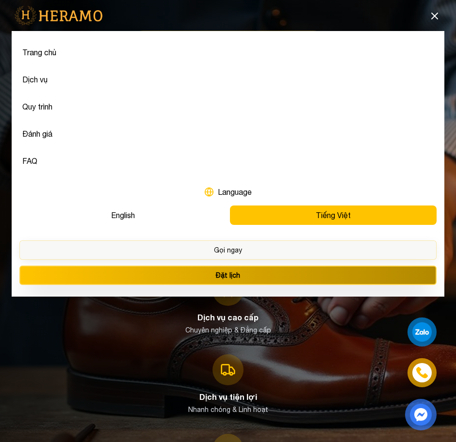
click at [432, 20] on icon at bounding box center [435, 16] width 12 height 12
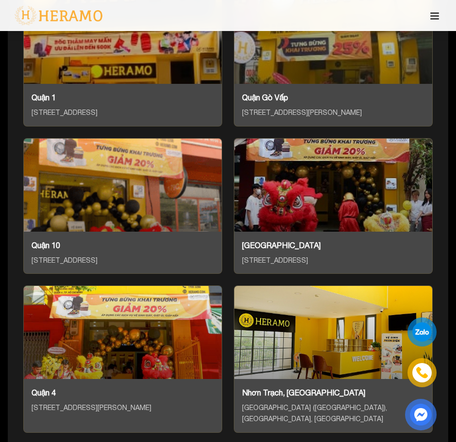
scroll to position [4848, 0]
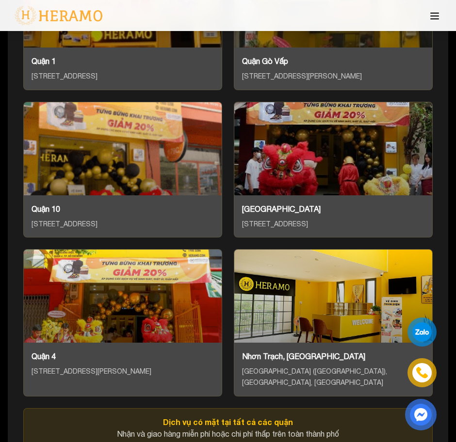
click at [427, 15] on button at bounding box center [434, 15] width 19 height 20
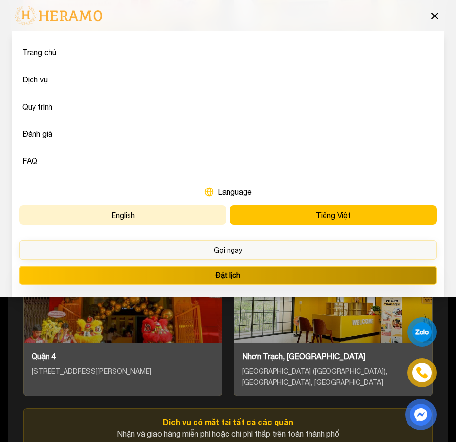
click at [167, 208] on button "English" at bounding box center [122, 215] width 207 height 19
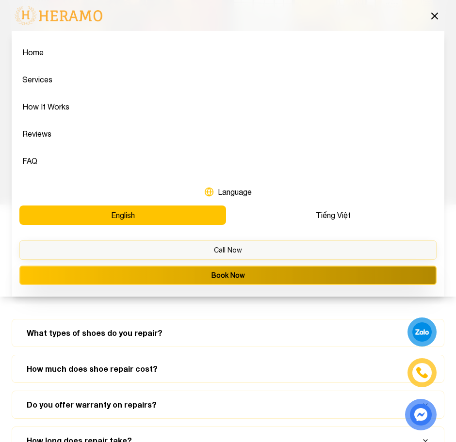
scroll to position [4558, 0]
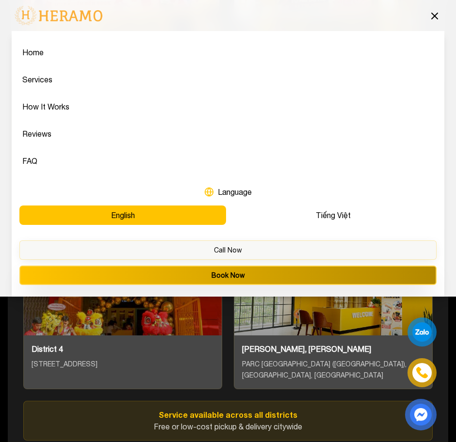
click at [438, 16] on icon at bounding box center [435, 16] width 12 height 12
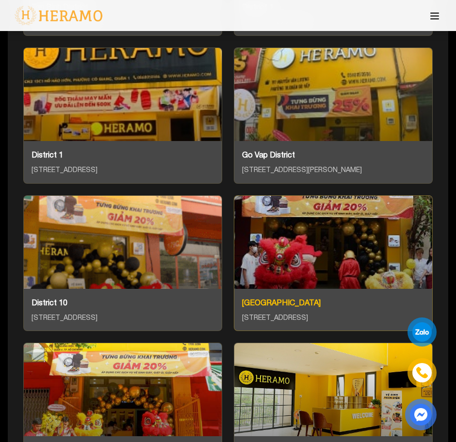
scroll to position [4454, 0]
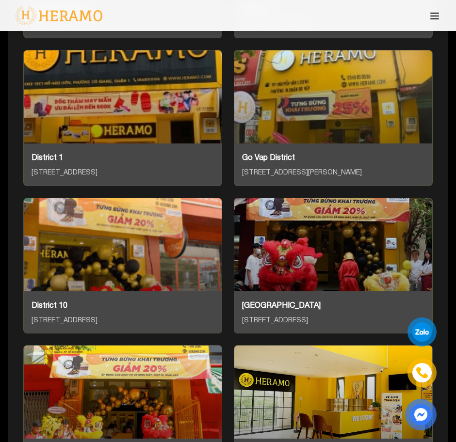
click at [433, 23] on button at bounding box center [434, 15] width 19 height 20
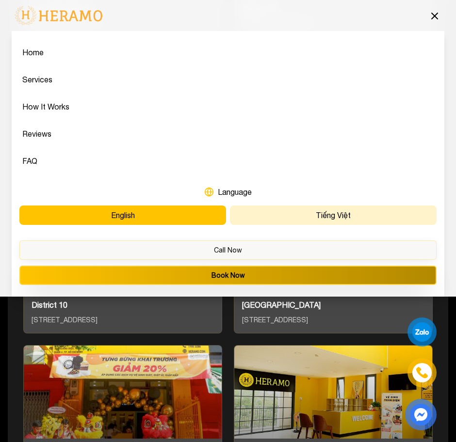
click at [324, 222] on button "Tiếng Việt" at bounding box center [333, 215] width 207 height 19
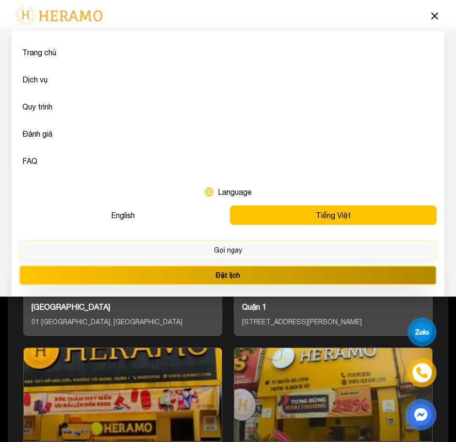
scroll to position [4756, 0]
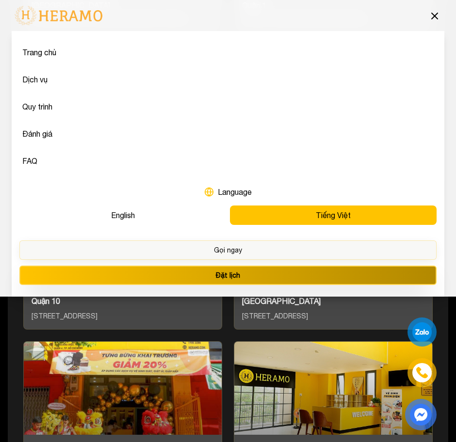
click at [435, 19] on icon at bounding box center [435, 16] width 12 height 12
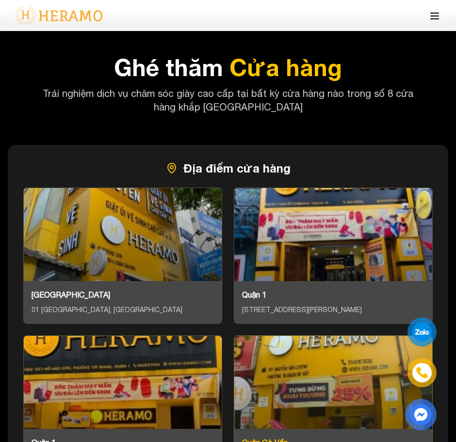
scroll to position [4467, 0]
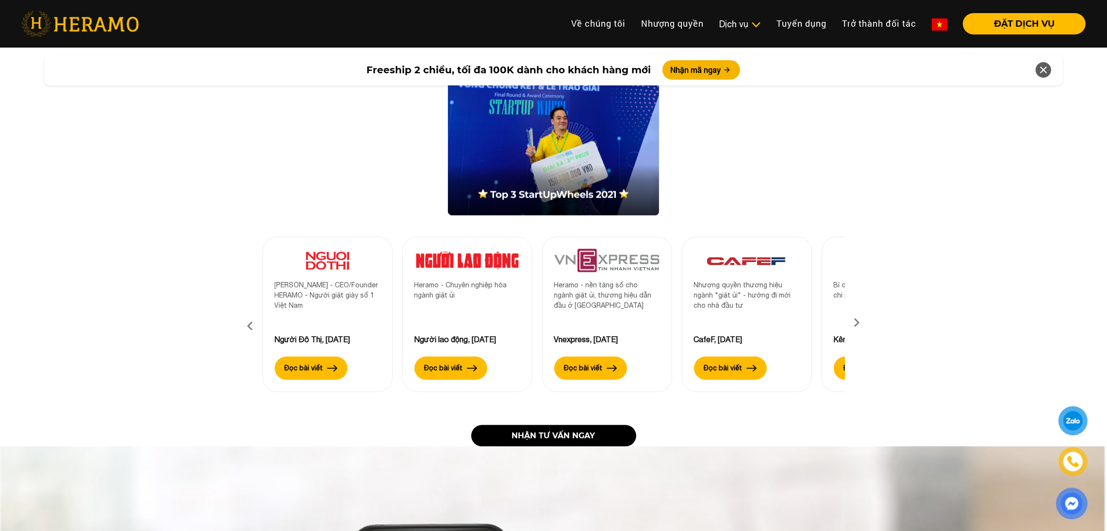
scroll to position [1941, 0]
click at [858, 322] on icon at bounding box center [856, 325] width 17 height 6
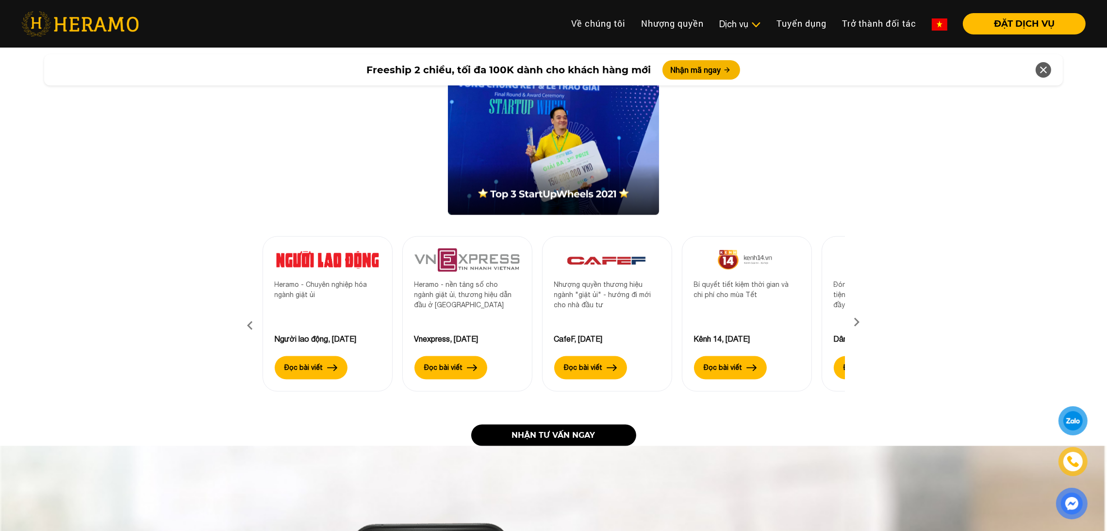
click at [858, 322] on icon at bounding box center [856, 325] width 17 height 6
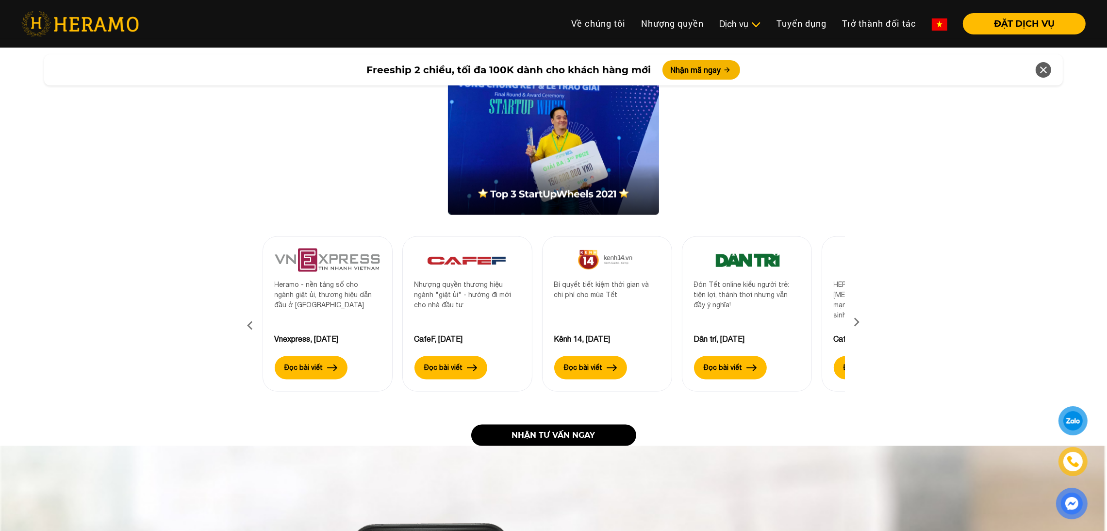
click at [248, 315] on icon at bounding box center [250, 325] width 17 height 26
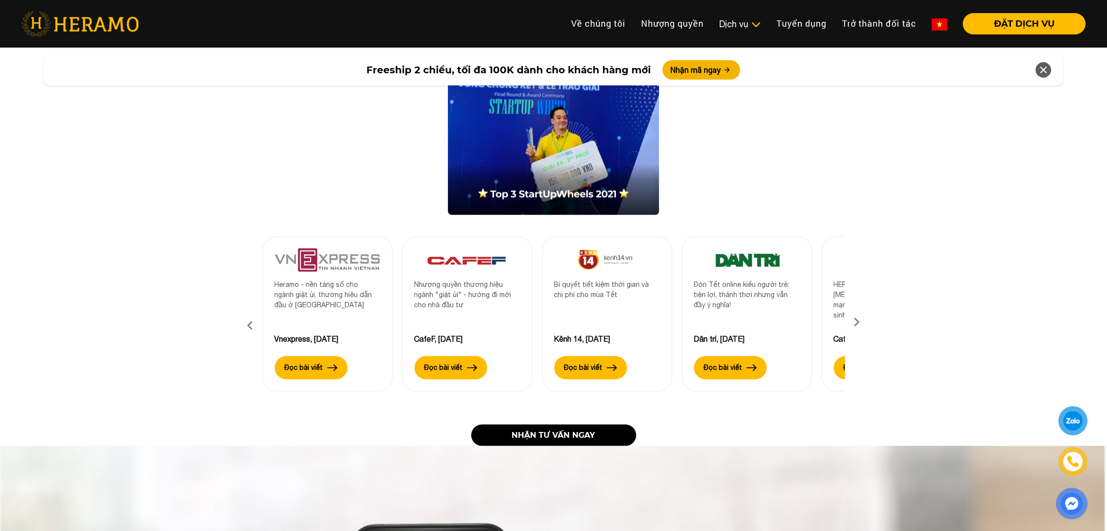
click at [248, 315] on icon at bounding box center [250, 325] width 17 height 26
click at [249, 318] on icon at bounding box center [250, 325] width 17 height 26
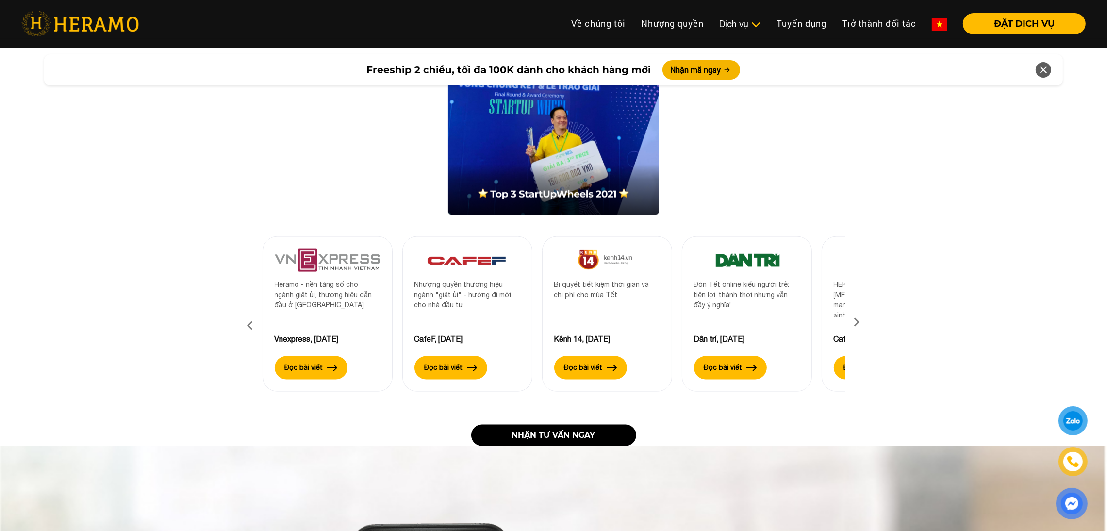
click at [252, 321] on icon at bounding box center [250, 325] width 17 height 26
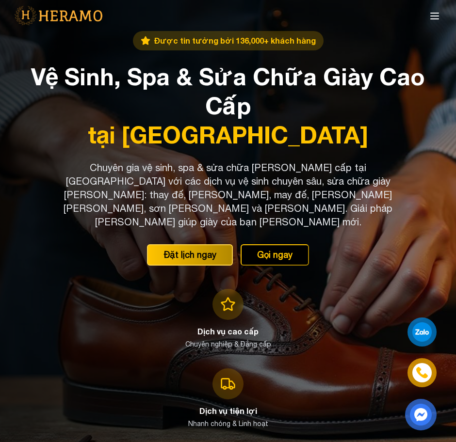
click at [430, 15] on icon at bounding box center [435, 16] width 12 height 12
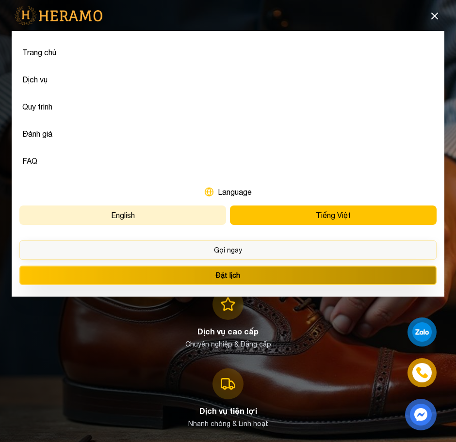
click at [173, 216] on button "English" at bounding box center [122, 215] width 207 height 19
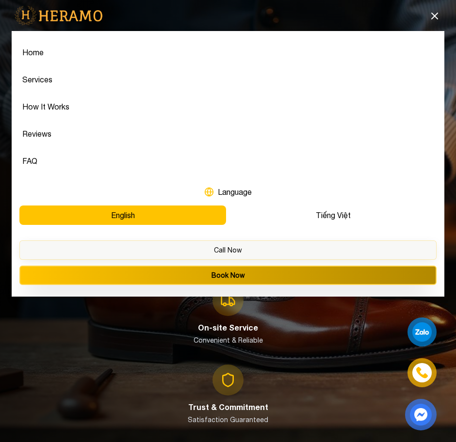
click at [433, 13] on icon at bounding box center [435, 16] width 12 height 12
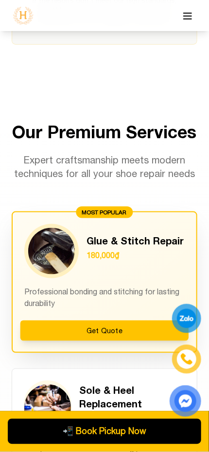
scroll to position [1051, 0]
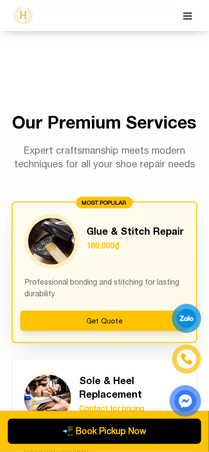
click at [125, 262] on div "Glue & Stitch Repair 180,000₫" at bounding box center [104, 241] width 160 height 54
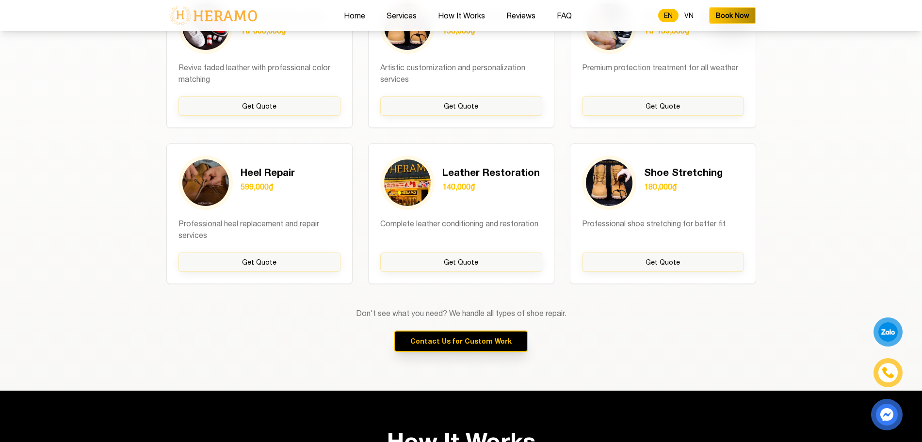
scroll to position [1027, 0]
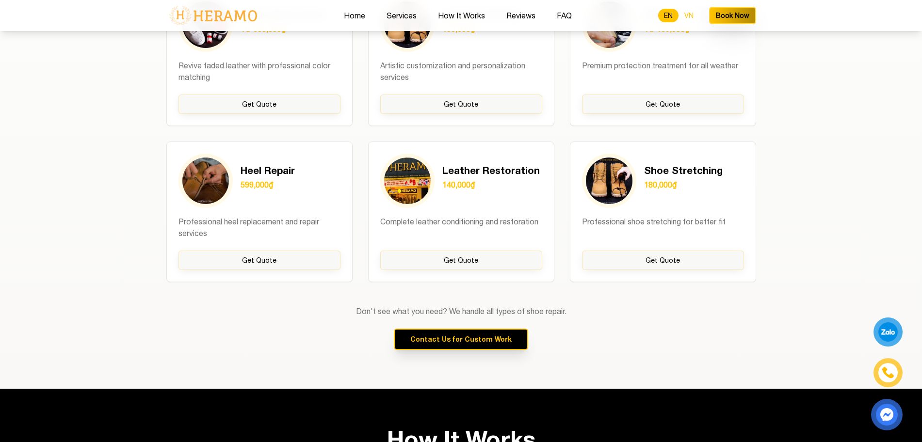
click at [456, 14] on button "VN" at bounding box center [689, 16] width 21 height 14
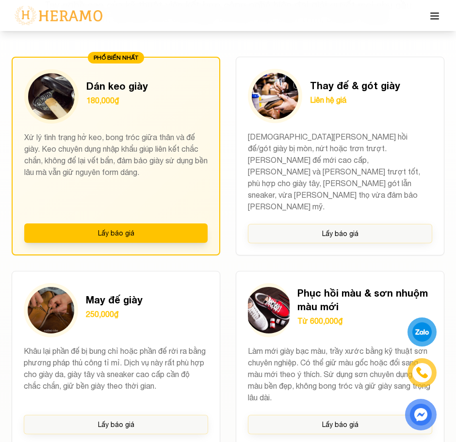
scroll to position [990, 0]
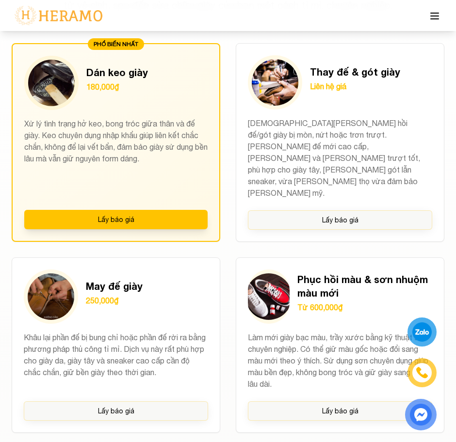
click at [433, 13] on line at bounding box center [435, 13] width 8 height 0
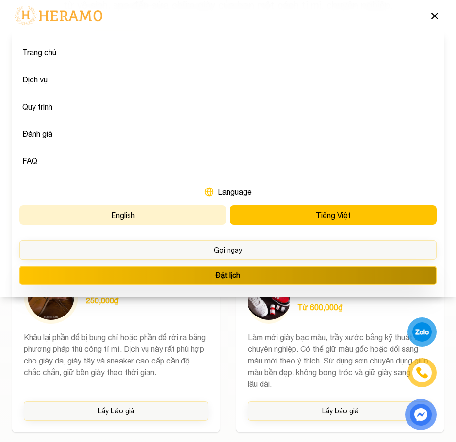
click at [166, 209] on button "English" at bounding box center [122, 215] width 207 height 19
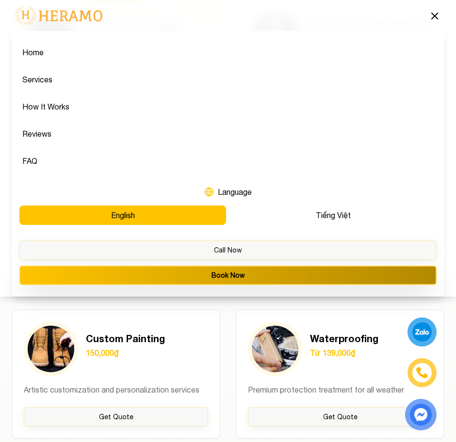
drag, startPoint x: 437, startPoint y: 29, endPoint x: 436, endPoint y: 14, distance: 14.6
click at [436, 14] on div "Home Services How It Works Reviews FAQ EN VN Book Now" at bounding box center [228, 15] width 433 height 31
click at [436, 14] on icon at bounding box center [435, 16] width 6 height 6
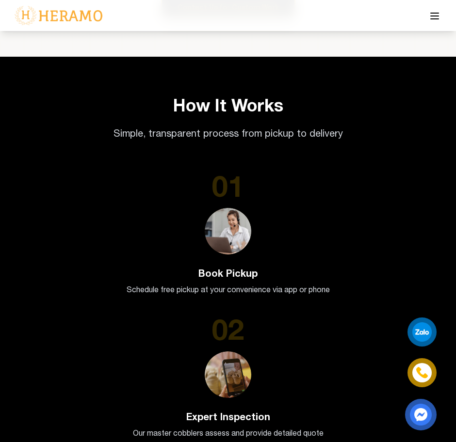
scroll to position [1687, 0]
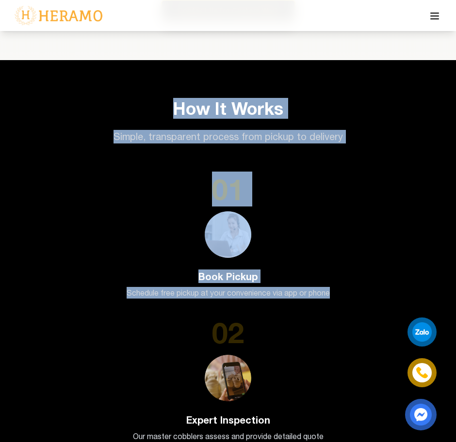
drag, startPoint x: 159, startPoint y: 86, endPoint x: 339, endPoint y: 290, distance: 271.9
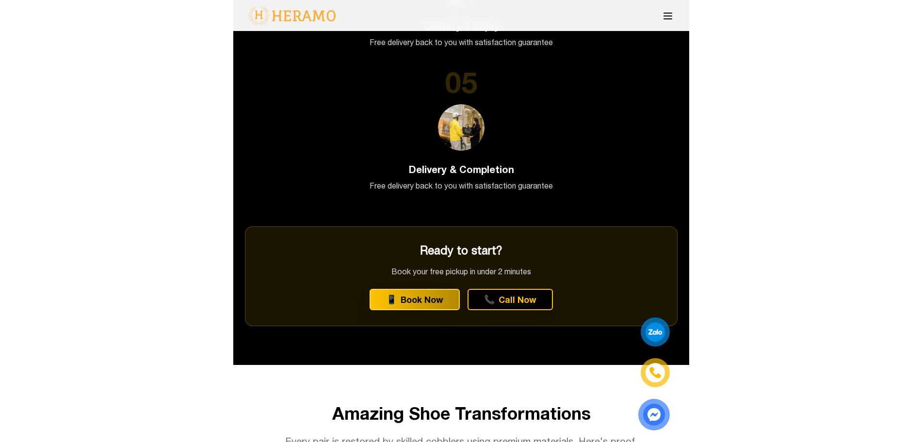
scroll to position [2370, 0]
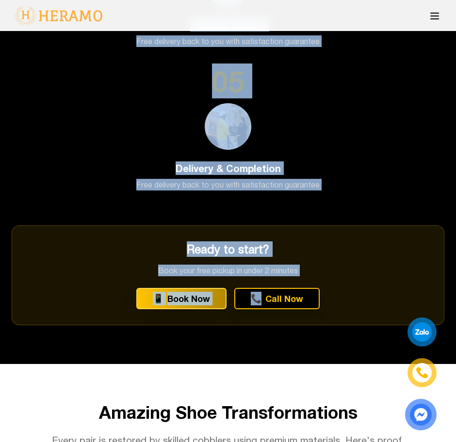
click at [356, 288] on div "📱 Book Now 📞 Call Now" at bounding box center [228, 298] width 401 height 21
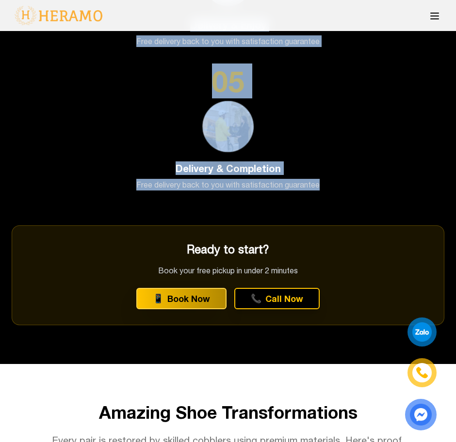
click at [337, 179] on p "Free delivery back to you with satisfaction guarantee" at bounding box center [228, 185] width 433 height 12
copy div "How It Works Simple, transparent process from pickup to delivery 01 Book Pickup…"
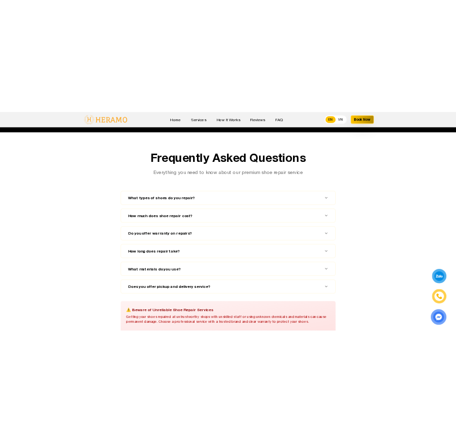
scroll to position [4875, 0]
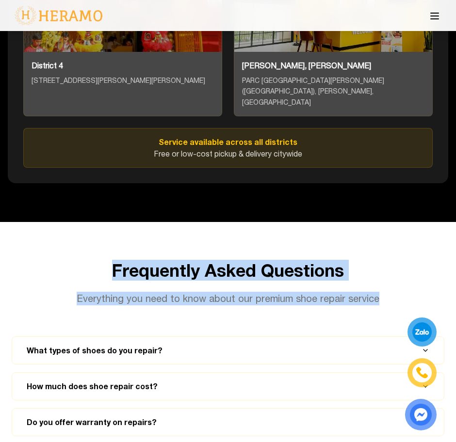
drag, startPoint x: 107, startPoint y: 196, endPoint x: 379, endPoint y: 238, distance: 275.3
click at [379, 261] on div "Frequently Asked Questions Everything you need to know about our premium shoe r…" at bounding box center [228, 283] width 433 height 45
